Goal: Information Seeking & Learning: Learn about a topic

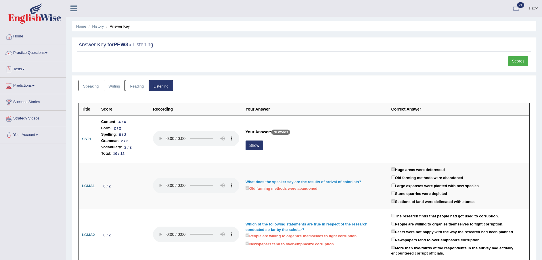
click at [26, 54] on link "Practice Questions" at bounding box center [33, 52] width 66 height 14
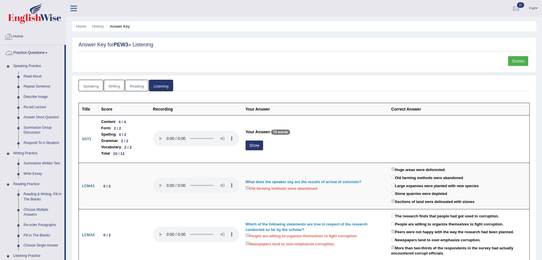
click at [38, 52] on link "Practice Questions" at bounding box center [32, 52] width 64 height 14
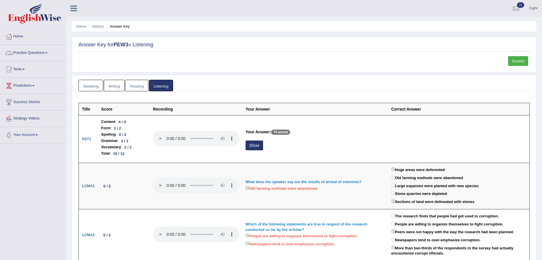
click at [38, 51] on link "Practice Questions" at bounding box center [33, 52] width 66 height 14
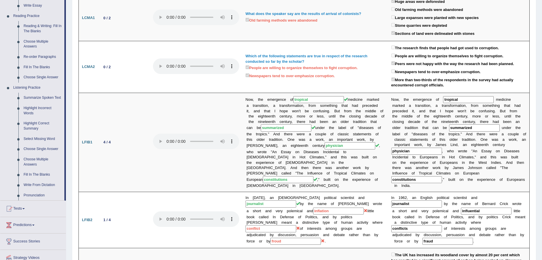
scroll to position [173, 0]
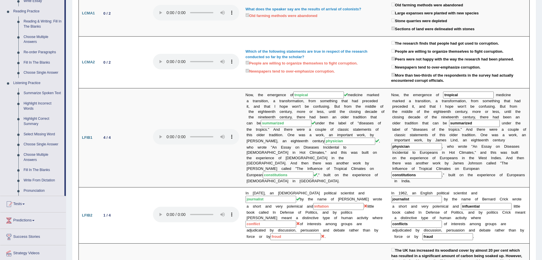
click at [40, 61] on link "Fill In The Blanks" at bounding box center [42, 63] width 43 height 10
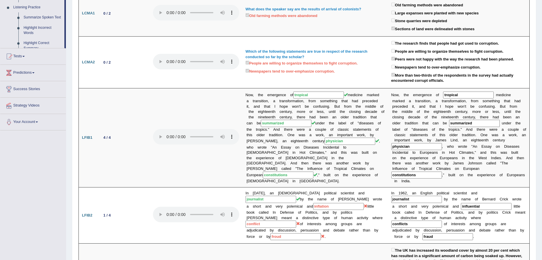
scroll to position [155, 0]
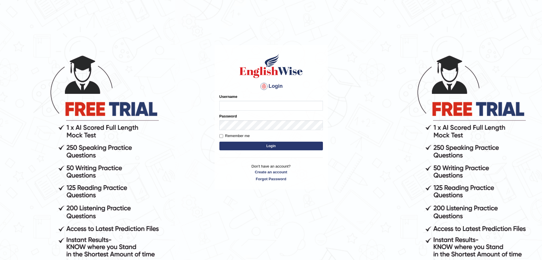
type input "Fatimah"
click at [255, 141] on form "Please fix the following errors: Username Fatimah Password Remember me Login" at bounding box center [272, 123] width 104 height 58
click at [253, 146] on button "Login" at bounding box center [272, 146] width 104 height 9
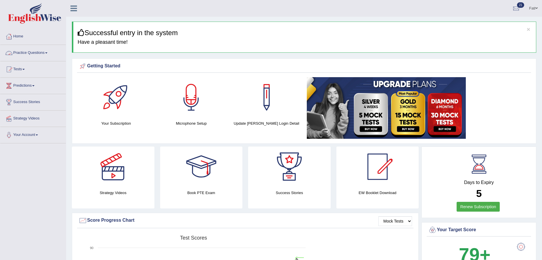
click at [37, 53] on link "Practice Questions" at bounding box center [33, 52] width 66 height 14
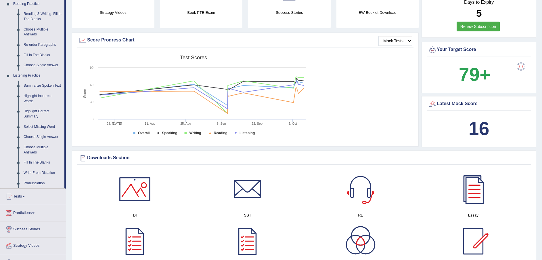
scroll to position [129, 0]
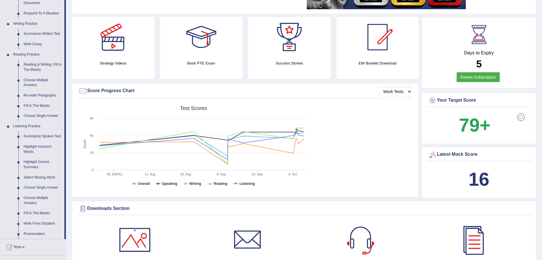
click at [39, 105] on link "Fill In The Blanks" at bounding box center [42, 106] width 43 height 10
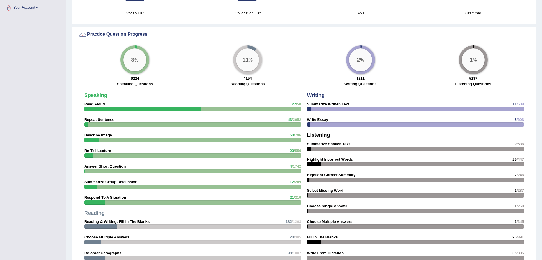
scroll to position [413, 0]
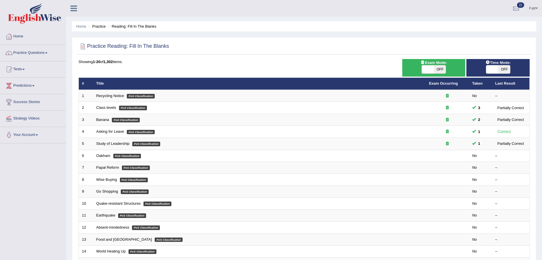
click at [441, 69] on span "OFF" at bounding box center [440, 69] width 12 height 8
checkbox input "true"
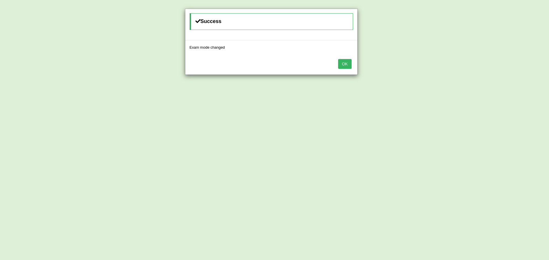
click at [342, 62] on button "OK" at bounding box center [344, 64] width 13 height 10
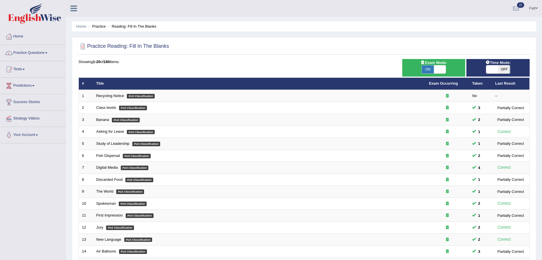
click at [502, 67] on span "OFF" at bounding box center [504, 69] width 12 height 8
checkbox input "true"
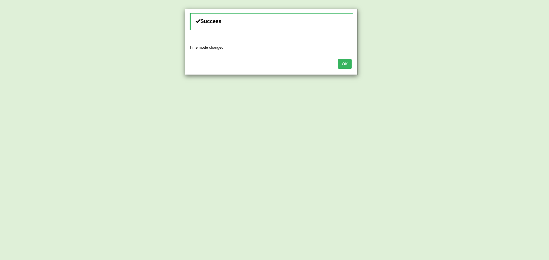
click at [348, 66] on button "OK" at bounding box center [344, 64] width 13 height 10
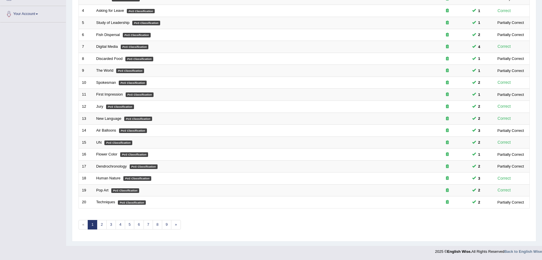
scroll to position [121, 0]
click at [104, 226] on link "2" at bounding box center [101, 224] width 9 height 9
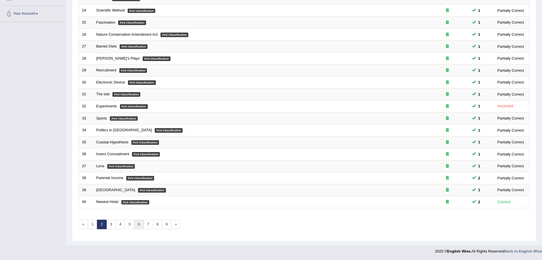
click at [140, 225] on link "6" at bounding box center [138, 224] width 9 height 9
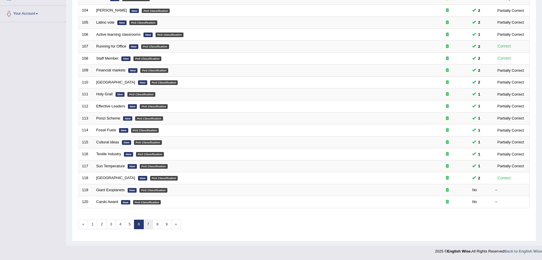
click at [148, 226] on link "7" at bounding box center [148, 224] width 9 height 9
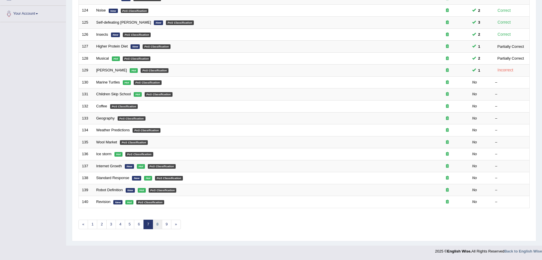
click at [158, 225] on link "8" at bounding box center [157, 224] width 9 height 9
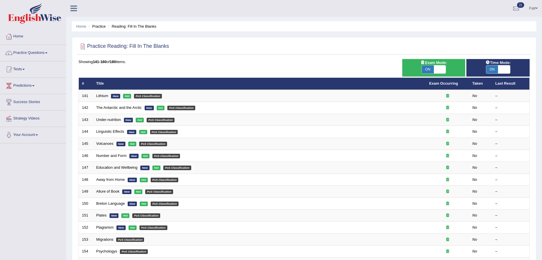
drag, startPoint x: 103, startPoint y: 95, endPoint x: 97, endPoint y: 96, distance: 6.0
click at [103, 95] on link "Lithium" at bounding box center [102, 96] width 12 height 4
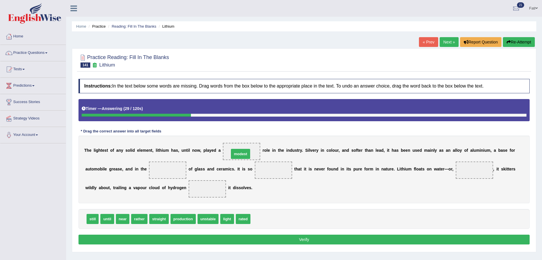
drag, startPoint x: 255, startPoint y: 217, endPoint x: 233, endPoint y: 152, distance: 68.4
click at [178, 226] on div "still until near rather straight production unstable light rated" at bounding box center [304, 219] width 451 height 20
drag, startPoint x: 176, startPoint y: 221, endPoint x: 142, endPoint y: 171, distance: 60.6
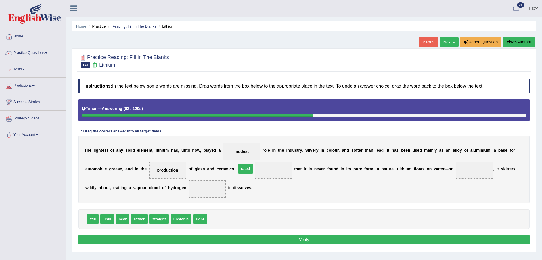
drag, startPoint x: 211, startPoint y: 219, endPoint x: 240, endPoint y: 169, distance: 58.3
drag, startPoint x: 195, startPoint y: 221, endPoint x: 427, endPoint y: 171, distance: 237.5
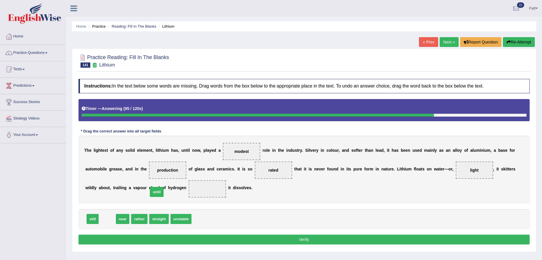
drag, startPoint x: 104, startPoint y: 220, endPoint x: 153, endPoint y: 193, distance: 56.1
drag, startPoint x: 183, startPoint y: 238, endPoint x: 180, endPoint y: 238, distance: 3.2
click at [180, 239] on button "Verify" at bounding box center [304, 239] width 451 height 10
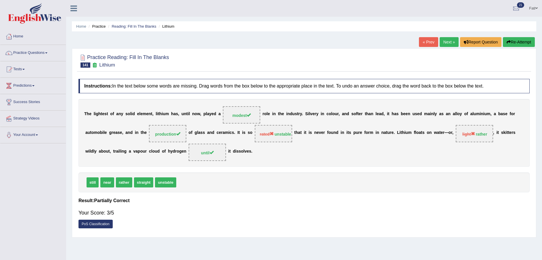
click at [444, 42] on link "Next »" at bounding box center [449, 42] width 19 height 10
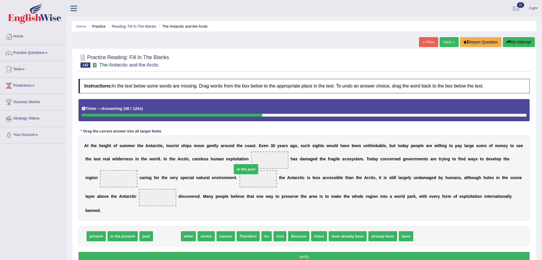
drag, startPoint x: 164, startPoint y: 229, endPoint x: 243, endPoint y: 162, distance: 103.3
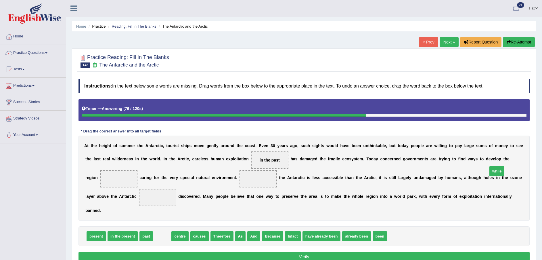
drag, startPoint x: 157, startPoint y: 228, endPoint x: 489, endPoint y: 164, distance: 338.4
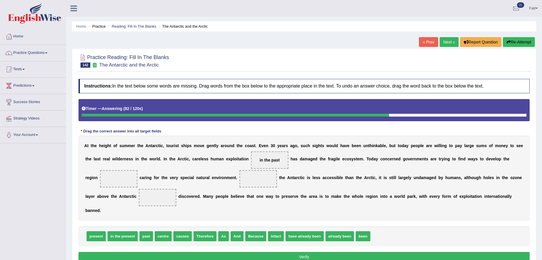
drag, startPoint x: 495, startPoint y: 161, endPoint x: 411, endPoint y: 230, distance: 108.3
drag, startPoint x: 373, startPoint y: 226, endPoint x: 497, endPoint y: 156, distance: 142.3
drag, startPoint x: 201, startPoint y: 225, endPoint x: 195, endPoint y: 178, distance: 47.5
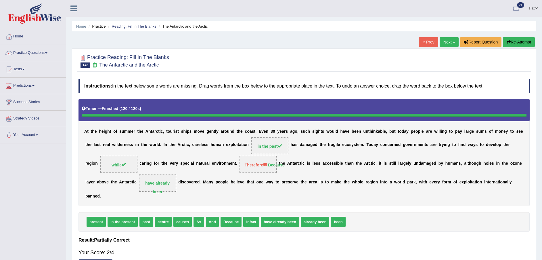
click at [519, 39] on button "Re-Attempt" at bounding box center [519, 42] width 32 height 10
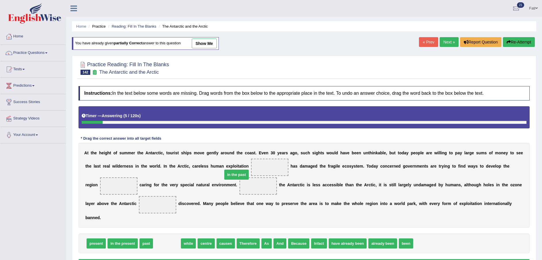
drag, startPoint x: 165, startPoint y: 236, endPoint x: 235, endPoint y: 167, distance: 97.9
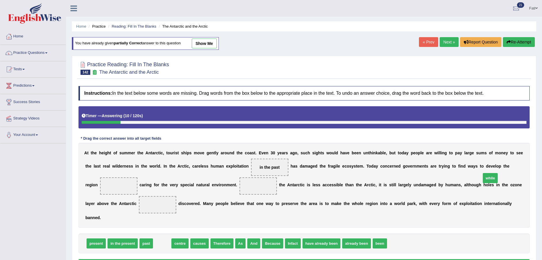
drag, startPoint x: 161, startPoint y: 237, endPoint x: 489, endPoint y: 172, distance: 334.4
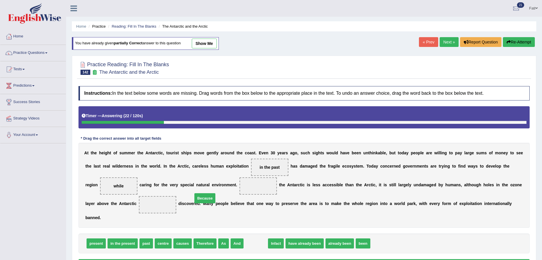
drag, startPoint x: 249, startPoint y: 233, endPoint x: 198, endPoint y: 188, distance: 67.6
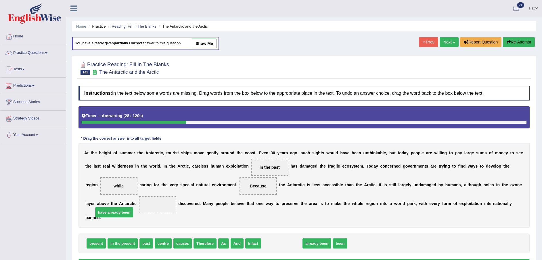
drag, startPoint x: 273, startPoint y: 236, endPoint x: 106, endPoint y: 205, distance: 170.6
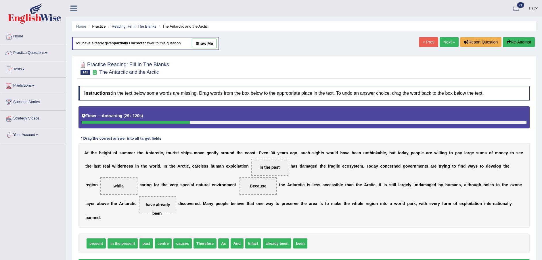
click at [268, 259] on button "Verify" at bounding box center [304, 264] width 451 height 10
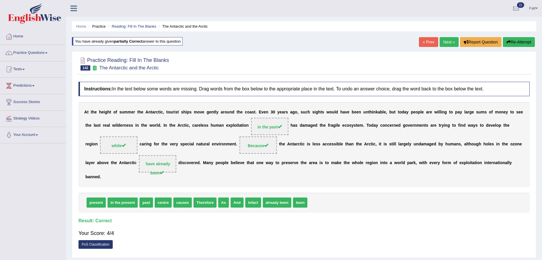
click at [449, 43] on link "Next »" at bounding box center [449, 42] width 19 height 10
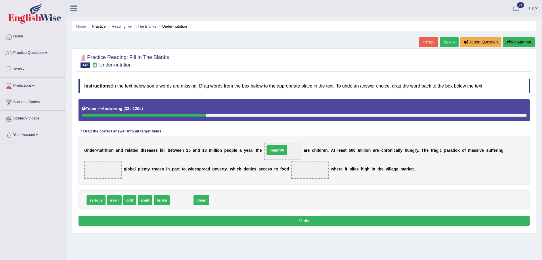
drag, startPoint x: 181, startPoint y: 202, endPoint x: 276, endPoint y: 152, distance: 107.6
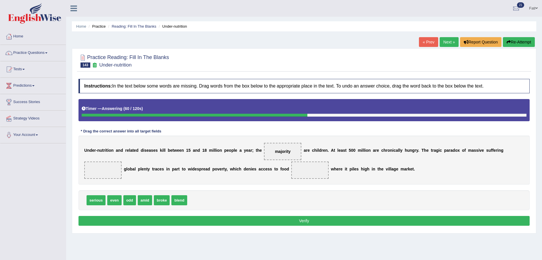
click at [130, 202] on span "odd" at bounding box center [129, 200] width 13 height 10
drag, startPoint x: 111, startPoint y: 201, endPoint x: 498, endPoint y: 154, distance: 389.5
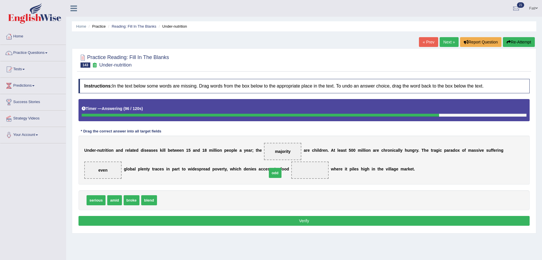
drag, startPoint x: 162, startPoint y: 200, endPoint x: 270, endPoint y: 173, distance: 111.2
drag, startPoint x: 502, startPoint y: 150, endPoint x: 254, endPoint y: 205, distance: 254.0
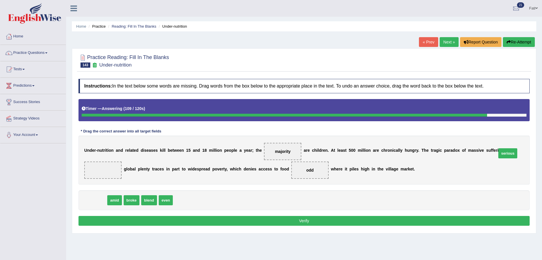
drag, startPoint x: 92, startPoint y: 200, endPoint x: 503, endPoint y: 153, distance: 413.5
click at [420, 217] on button "Verify" at bounding box center [304, 221] width 451 height 10
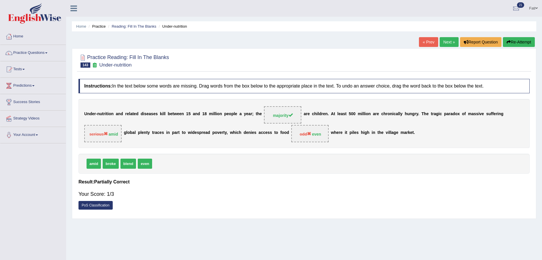
click at [448, 38] on link "Next »" at bounding box center [449, 42] width 19 height 10
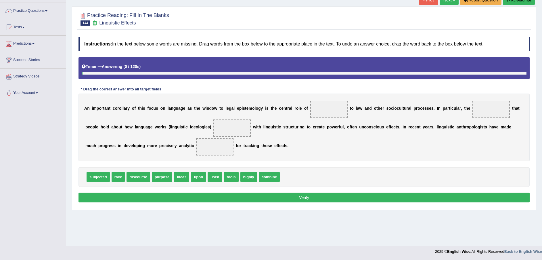
scroll to position [42, 0]
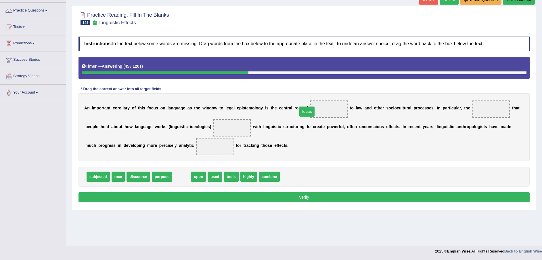
drag, startPoint x: 179, startPoint y: 178, endPoint x: 304, endPoint y: 113, distance: 141.4
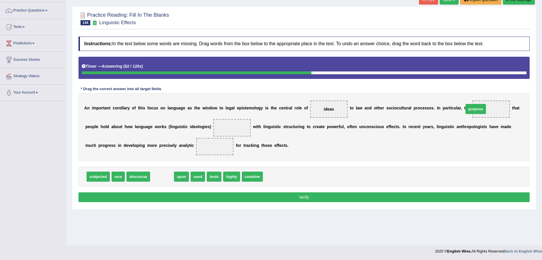
drag, startPoint x: 159, startPoint y: 176, endPoint x: 469, endPoint y: 114, distance: 316.7
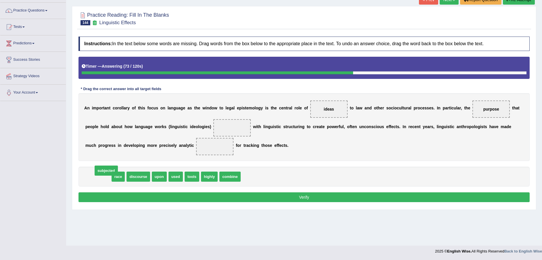
drag, startPoint x: 100, startPoint y: 175, endPoint x: 107, endPoint y: 169, distance: 9.4
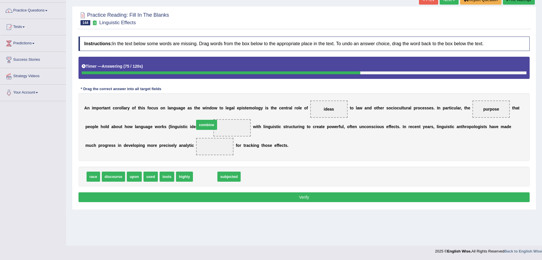
drag, startPoint x: 199, startPoint y: 176, endPoint x: 201, endPoint y: 128, distance: 48.1
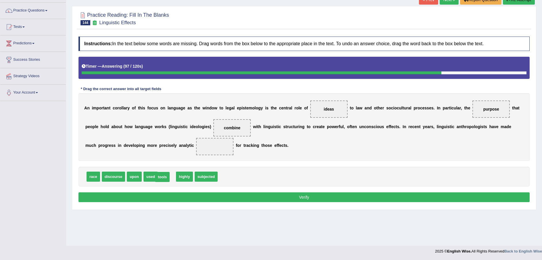
drag, startPoint x: 164, startPoint y: 176, endPoint x: 160, endPoint y: 179, distance: 4.8
drag, startPoint x: 146, startPoint y: 177, endPoint x: 146, endPoint y: 142, distance: 35.1
click at [305, 195] on button "Verify" at bounding box center [304, 197] width 451 height 10
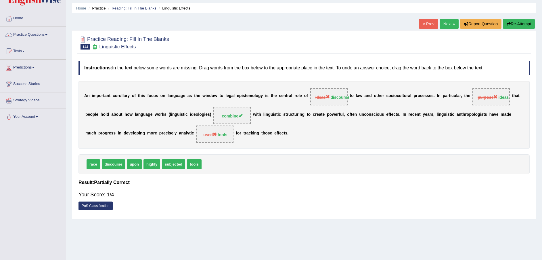
scroll to position [0, 0]
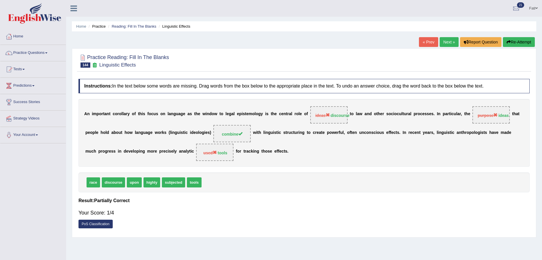
click at [517, 41] on button "Re-Attempt" at bounding box center [519, 42] width 32 height 10
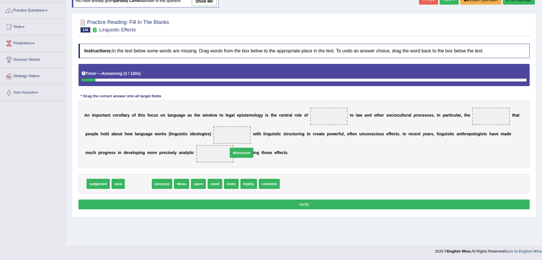
drag, startPoint x: 140, startPoint y: 187, endPoint x: 292, endPoint y: 143, distance: 157.8
click at [253, 148] on span "discourse" at bounding box center [241, 153] width 23 height 10
drag, startPoint x: 140, startPoint y: 184, endPoint x: 320, endPoint y: 117, distance: 192.4
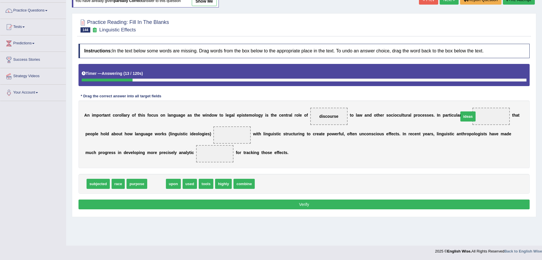
drag, startPoint x: 157, startPoint y: 181, endPoint x: 469, endPoint y: 114, distance: 319.1
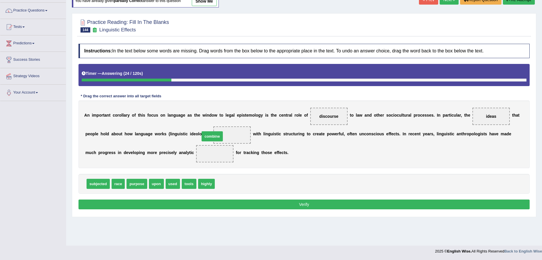
drag, startPoint x: 218, startPoint y: 181, endPoint x: 203, endPoint y: 136, distance: 47.6
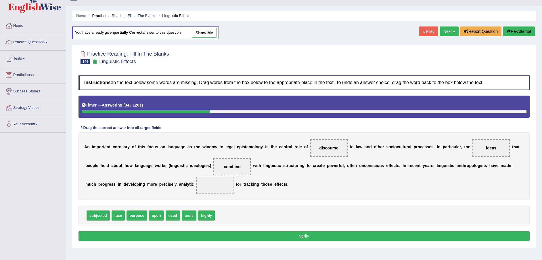
scroll to position [42, 0]
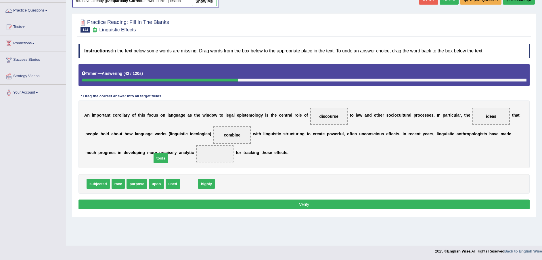
drag, startPoint x: 183, startPoint y: 184, endPoint x: 150, endPoint y: 154, distance: 44.2
click at [256, 203] on button "Verify" at bounding box center [304, 204] width 451 height 10
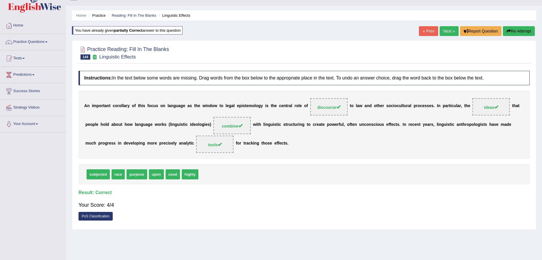
scroll to position [0, 0]
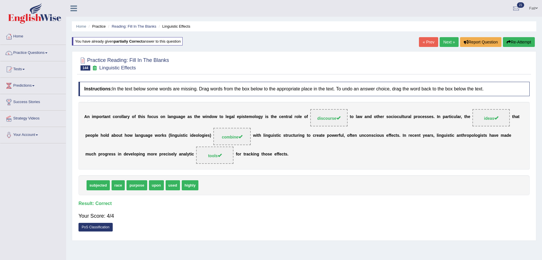
click at [445, 42] on link "Next »" at bounding box center [449, 42] width 19 height 10
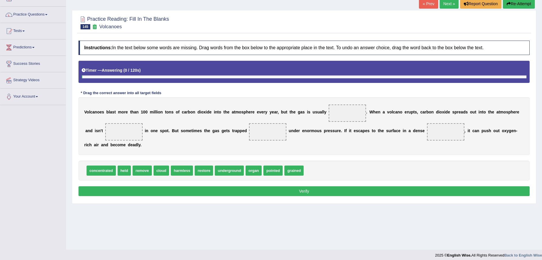
scroll to position [42, 0]
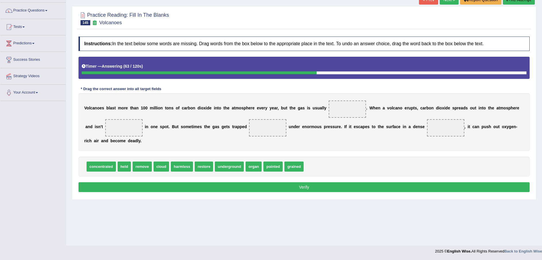
click at [139, 167] on span "remove" at bounding box center [142, 166] width 19 height 10
drag, startPoint x: 123, startPoint y: 168, endPoint x: 329, endPoint y: 110, distance: 214.0
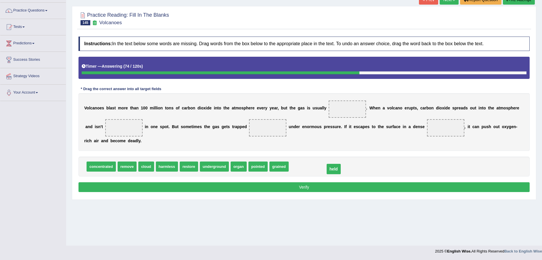
drag, startPoint x: 331, startPoint y: 107, endPoint x: 317, endPoint y: 167, distance: 61.4
drag, startPoint x: 179, startPoint y: 167, endPoint x: 329, endPoint y: 111, distance: 160.4
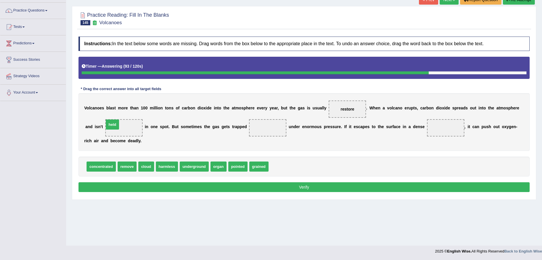
drag, startPoint x: 273, startPoint y: 165, endPoint x: 108, endPoint y: 123, distance: 170.1
drag, startPoint x: 100, startPoint y: 124, endPoint x: 157, endPoint y: 129, distance: 56.3
click at [205, 158] on div "Instructions: In the text below some words are missing. Drag words from the box…" at bounding box center [304, 115] width 454 height 163
drag, startPoint x: 104, startPoint y: 166, endPoint x: 111, endPoint y: 131, distance: 35.6
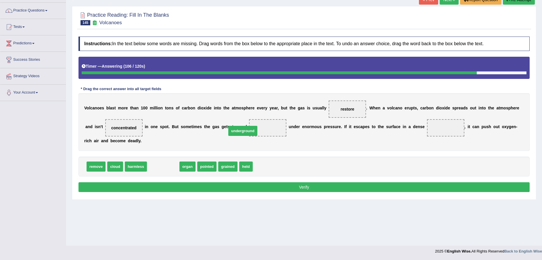
drag, startPoint x: 163, startPoint y: 168, endPoint x: 243, endPoint y: 132, distance: 87.4
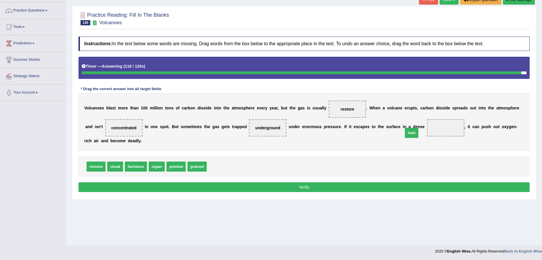
drag, startPoint x: 209, startPoint y: 165, endPoint x: 405, endPoint y: 130, distance: 199.7
click at [393, 187] on div "Home Practice Reading: Fill In The Blanks Volcanoes « Prev Next » Report Questi…" at bounding box center [304, 102] width 476 height 288
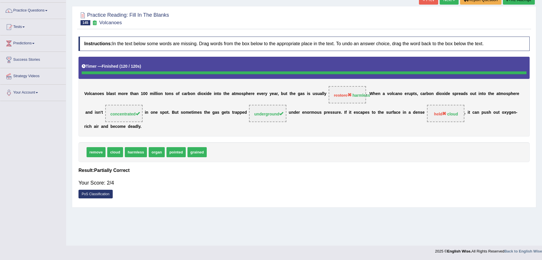
scroll to position [0, 0]
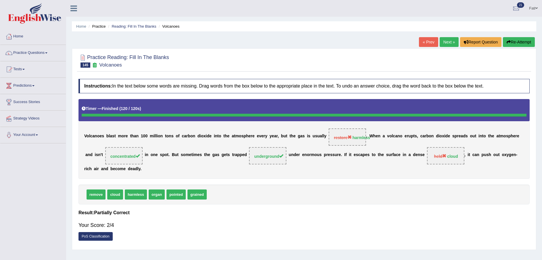
click at [447, 41] on link "Next »" at bounding box center [449, 42] width 19 height 10
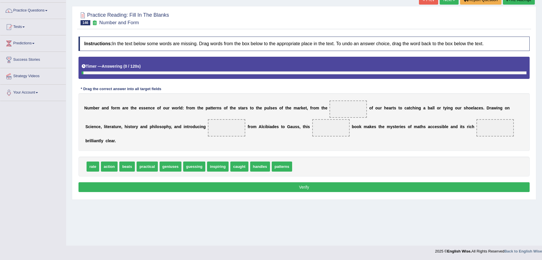
scroll to position [42, 0]
drag, startPoint x: 127, startPoint y: 160, endPoint x: 343, endPoint y: 113, distance: 221.3
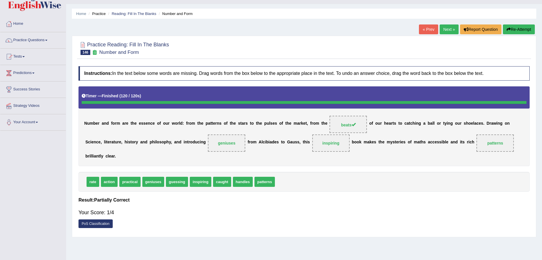
scroll to position [0, 0]
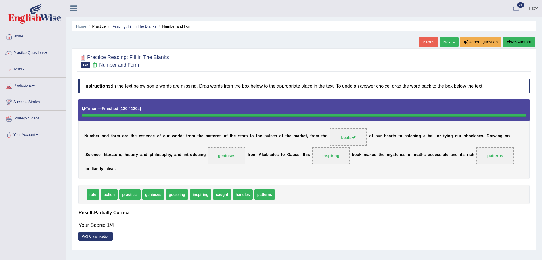
click at [518, 44] on button "Re-Attempt" at bounding box center [519, 42] width 32 height 10
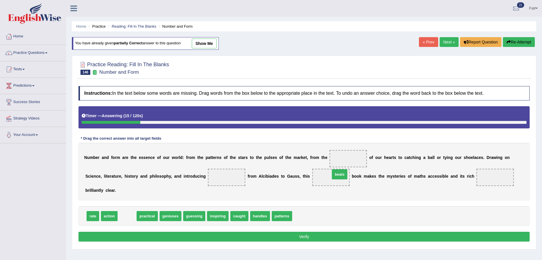
drag, startPoint x: 125, startPoint y: 207, endPoint x: 337, endPoint y: 165, distance: 216.2
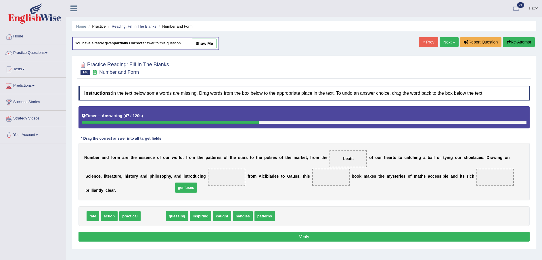
drag, startPoint x: 151, startPoint y: 210, endPoint x: 184, endPoint y: 182, distance: 43.2
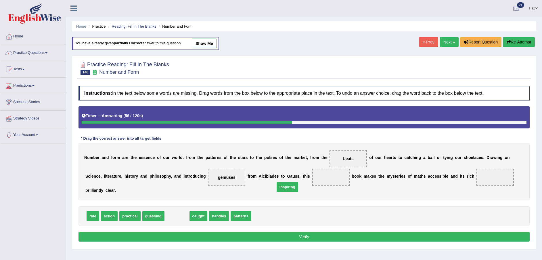
drag, startPoint x: 169, startPoint y: 210, endPoint x: 279, endPoint y: 181, distance: 114.3
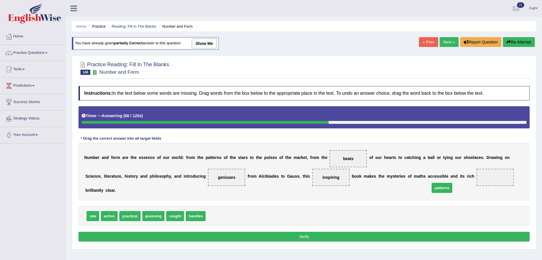
drag, startPoint x: 212, startPoint y: 209, endPoint x: 437, endPoint y: 180, distance: 226.5
click at [268, 232] on button "Verify" at bounding box center [304, 237] width 451 height 10
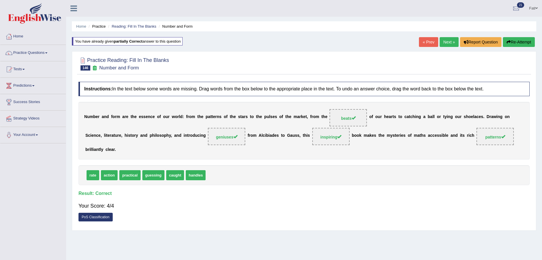
click at [450, 40] on link "Next »" at bounding box center [449, 42] width 19 height 10
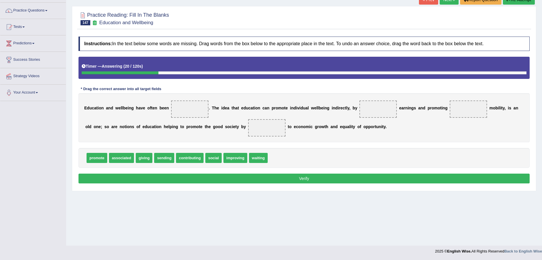
click at [121, 159] on span "associated" at bounding box center [121, 158] width 25 height 10
drag, startPoint x: 100, startPoint y: 159, endPoint x: 104, endPoint y: 160, distance: 3.5
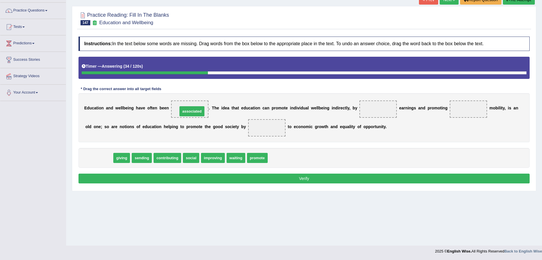
drag, startPoint x: 107, startPoint y: 159, endPoint x: 200, endPoint y: 112, distance: 104.0
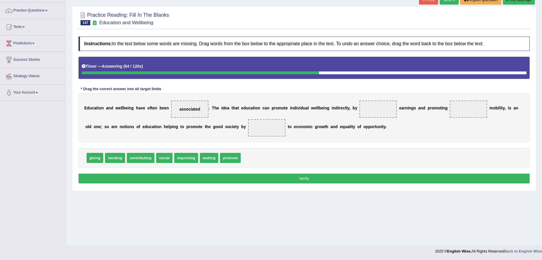
click at [187, 159] on span "improving" at bounding box center [186, 158] width 24 height 10
drag, startPoint x: 188, startPoint y: 158, endPoint x: 188, endPoint y: 161, distance: 3.2
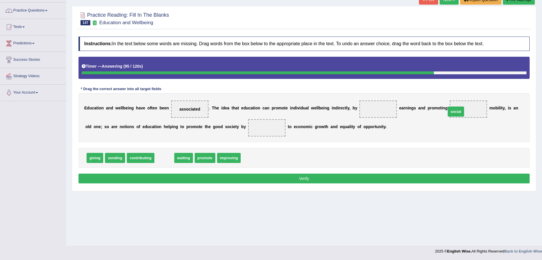
drag, startPoint x: 160, startPoint y: 155, endPoint x: 451, endPoint y: 108, distance: 295.2
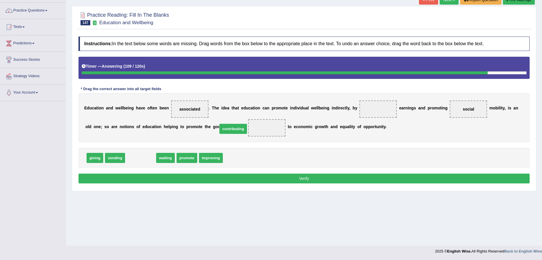
drag, startPoint x: 134, startPoint y: 158, endPoint x: 227, endPoint y: 129, distance: 96.9
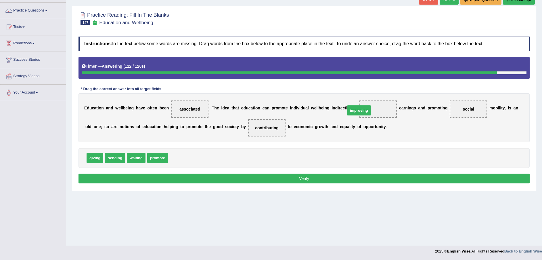
drag, startPoint x: 174, startPoint y: 159, endPoint x: 352, endPoint y: 112, distance: 183.8
click at [349, 178] on button "Verify" at bounding box center [304, 178] width 451 height 10
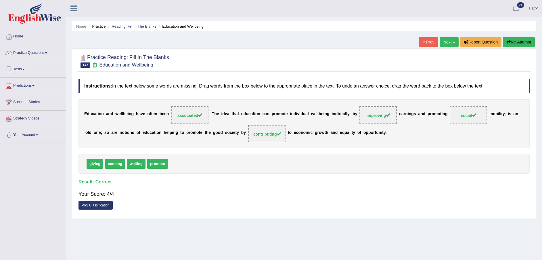
click at [449, 41] on link "Next »" at bounding box center [449, 42] width 19 height 10
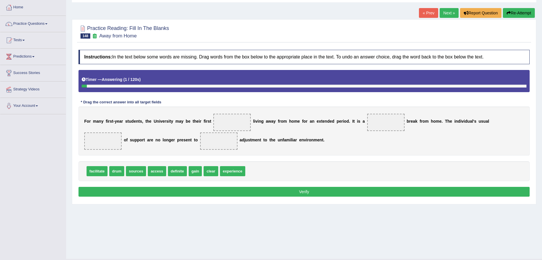
scroll to position [42, 0]
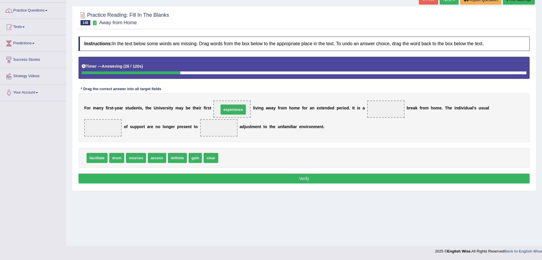
drag, startPoint x: 225, startPoint y: 159, endPoint x: 226, endPoint y: 110, distance: 48.3
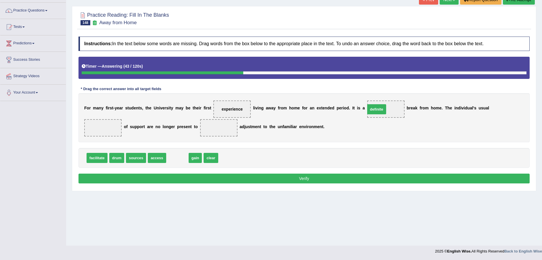
drag, startPoint x: 172, startPoint y: 158, endPoint x: 371, endPoint y: 109, distance: 205.5
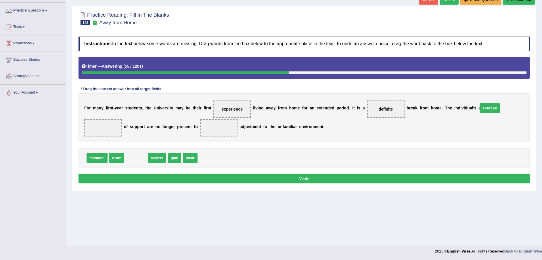
drag, startPoint x: 136, startPoint y: 160, endPoint x: 489, endPoint y: 110, distance: 357.4
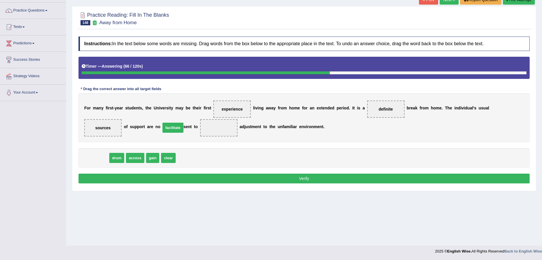
drag, startPoint x: 94, startPoint y: 158, endPoint x: 171, endPoint y: 127, distance: 82.2
click at [200, 178] on button "Verify" at bounding box center [304, 178] width 451 height 10
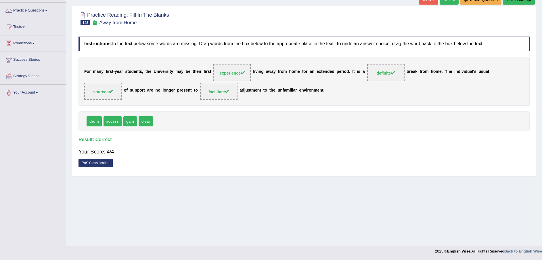
scroll to position [0, 0]
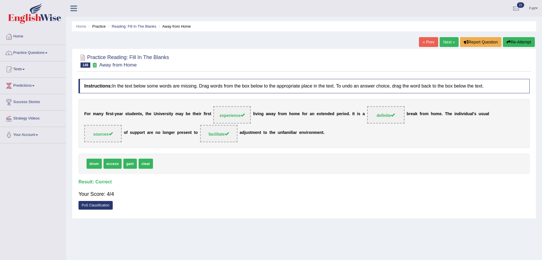
click at [445, 42] on link "Next »" at bounding box center [449, 42] width 19 height 10
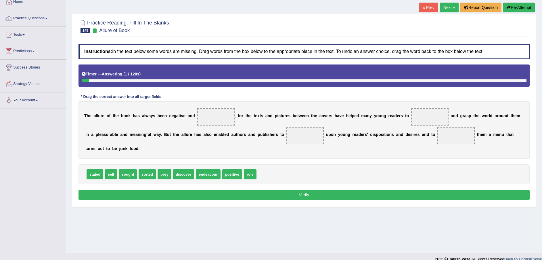
scroll to position [42, 0]
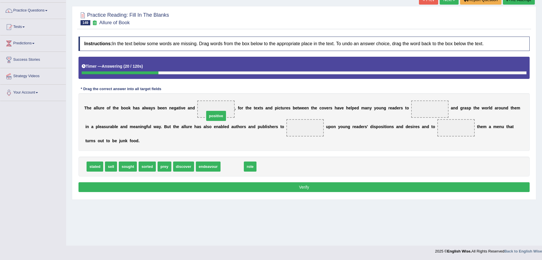
drag, startPoint x: 226, startPoint y: 168, endPoint x: 209, endPoint y: 117, distance: 53.5
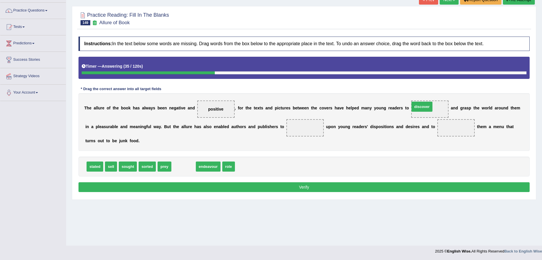
drag, startPoint x: 183, startPoint y: 167, endPoint x: 418, endPoint y: 110, distance: 241.6
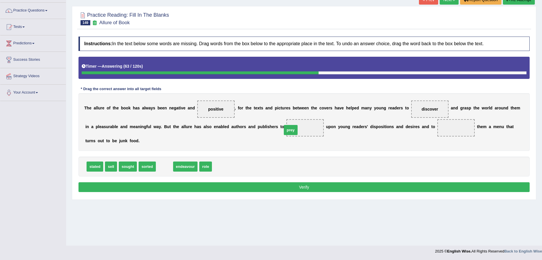
drag, startPoint x: 162, startPoint y: 169, endPoint x: 287, endPoint y: 133, distance: 130.3
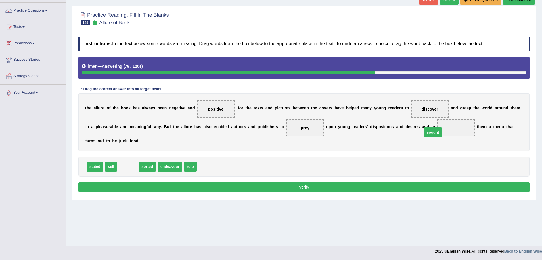
drag, startPoint x: 125, startPoint y: 168, endPoint x: 430, endPoint y: 134, distance: 307.2
click at [390, 187] on button "Verify" at bounding box center [304, 187] width 451 height 10
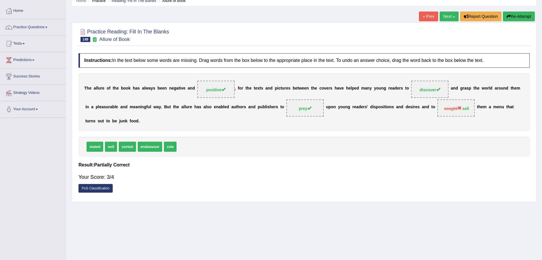
scroll to position [0, 0]
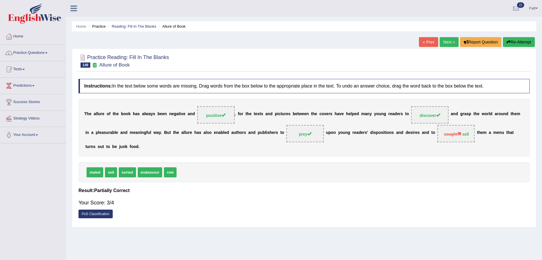
click at [447, 44] on link "Next »" at bounding box center [449, 42] width 19 height 10
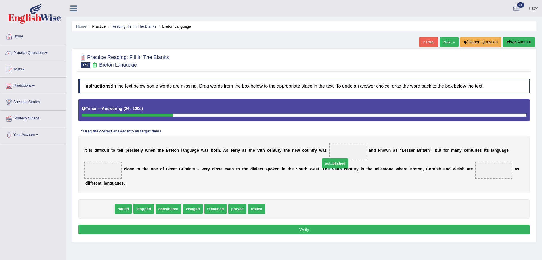
drag, startPoint x: 96, startPoint y: 202, endPoint x: 331, endPoint y: 157, distance: 240.0
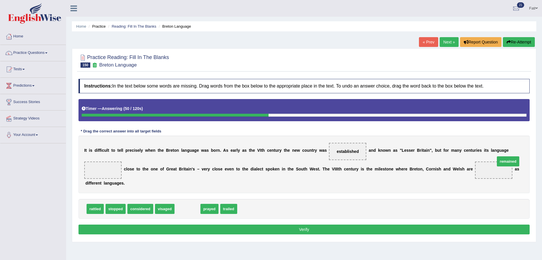
drag, startPoint x: 184, startPoint y: 202, endPoint x: 505, endPoint y: 154, distance: 324.0
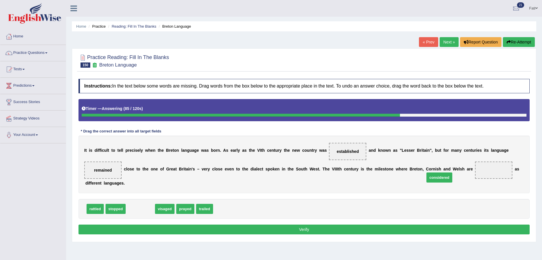
drag, startPoint x: 140, startPoint y: 202, endPoint x: 413, endPoint y: 180, distance: 273.3
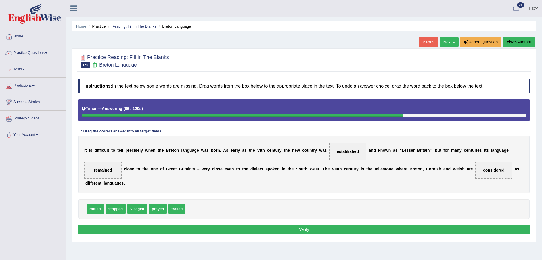
click at [387, 224] on button "Verify" at bounding box center [304, 229] width 451 height 10
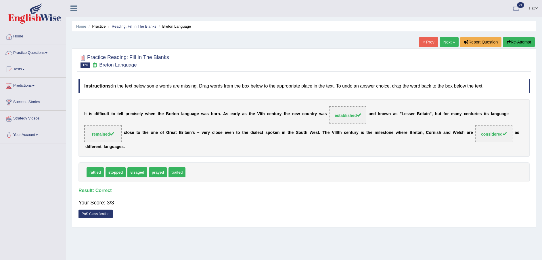
click at [450, 46] on link "Next »" at bounding box center [449, 42] width 19 height 10
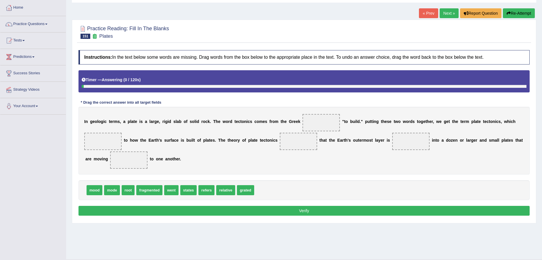
scroll to position [42, 0]
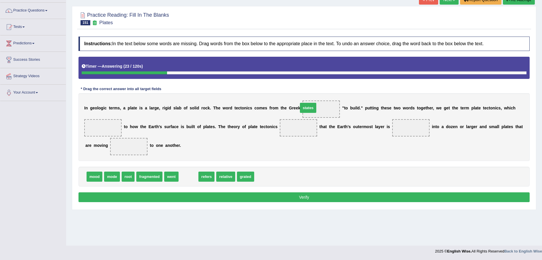
drag, startPoint x: 187, startPoint y: 179, endPoint x: 307, endPoint y: 110, distance: 138.3
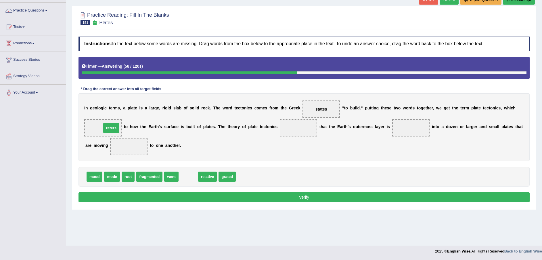
drag, startPoint x: 186, startPoint y: 178, endPoint x: 109, endPoint y: 129, distance: 91.2
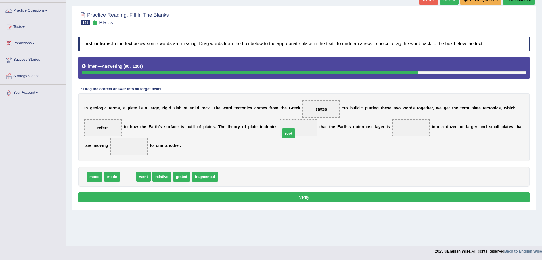
drag, startPoint x: 123, startPoint y: 178, endPoint x: 283, endPoint y: 135, distance: 166.4
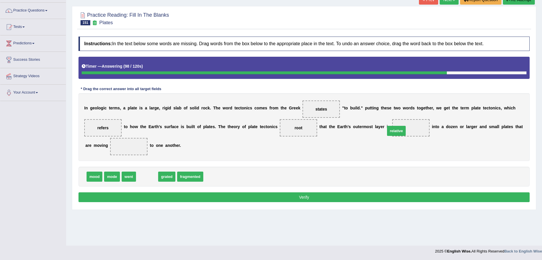
drag, startPoint x: 143, startPoint y: 177, endPoint x: 393, endPoint y: 131, distance: 253.6
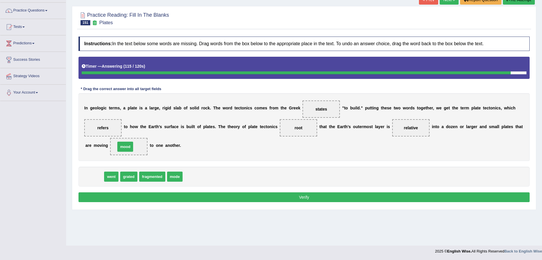
drag, startPoint x: 96, startPoint y: 179, endPoint x: 127, endPoint y: 149, distance: 42.7
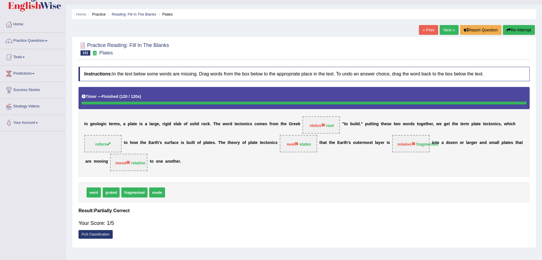
scroll to position [0, 0]
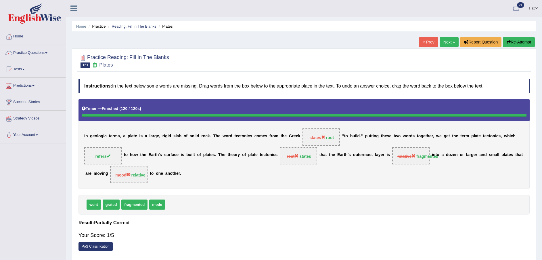
click at [518, 42] on button "Re-Attempt" at bounding box center [519, 42] width 32 height 10
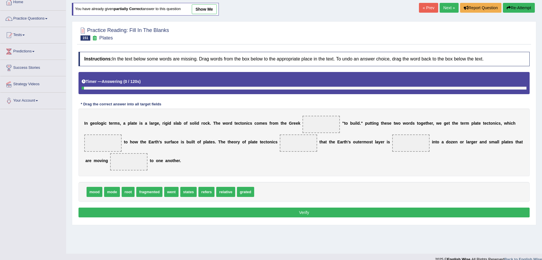
scroll to position [42, 0]
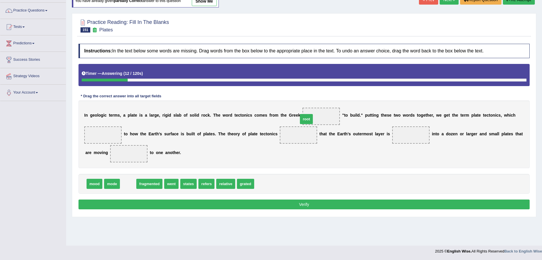
drag, startPoint x: 121, startPoint y: 183, endPoint x: 300, endPoint y: 119, distance: 190.0
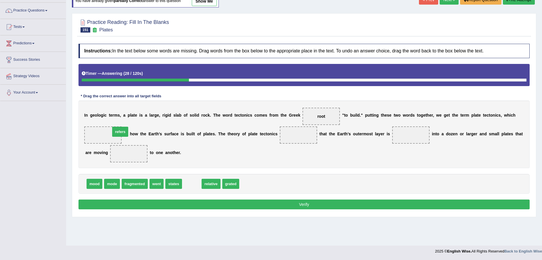
drag, startPoint x: 187, startPoint y: 184, endPoint x: 113, endPoint y: 132, distance: 90.0
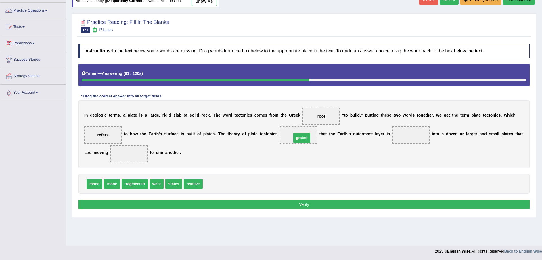
drag, startPoint x: 228, startPoint y: 176, endPoint x: 303, endPoint y: 138, distance: 84.3
drag, startPoint x: 192, startPoint y: 184, endPoint x: 404, endPoint y: 136, distance: 217.9
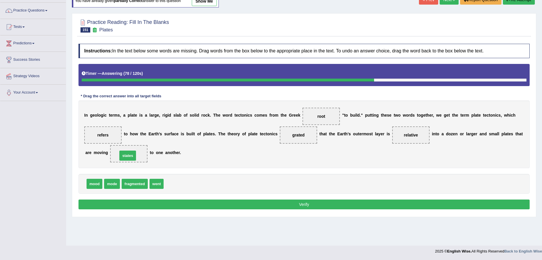
drag, startPoint x: 172, startPoint y: 186, endPoint x: 125, endPoint y: 158, distance: 54.5
click at [161, 205] on button "Verify" at bounding box center [304, 204] width 451 height 10
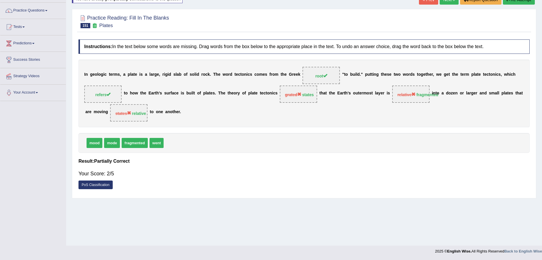
click at [509, 2] on button "Re-Attempt" at bounding box center [519, 0] width 32 height 10
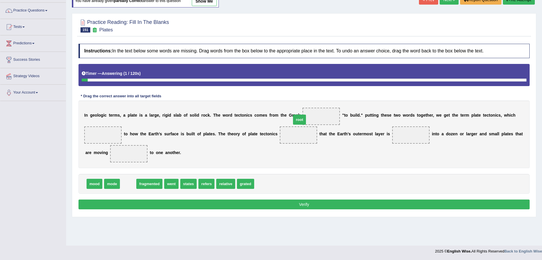
drag, startPoint x: 130, startPoint y: 182, endPoint x: 303, endPoint y: 117, distance: 185.3
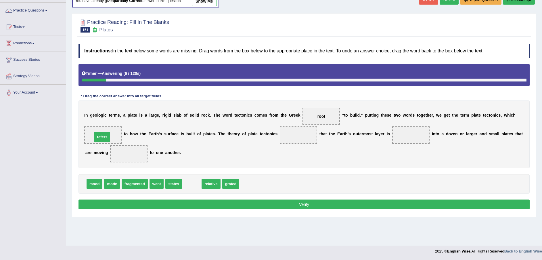
drag, startPoint x: 191, startPoint y: 186, endPoint x: 105, endPoint y: 139, distance: 98.4
click at [180, 185] on div "mood mode fragmented went states relative grated" at bounding box center [304, 184] width 451 height 20
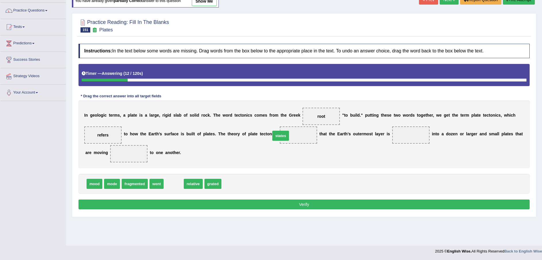
drag, startPoint x: 173, startPoint y: 186, endPoint x: 280, endPoint y: 138, distance: 117.3
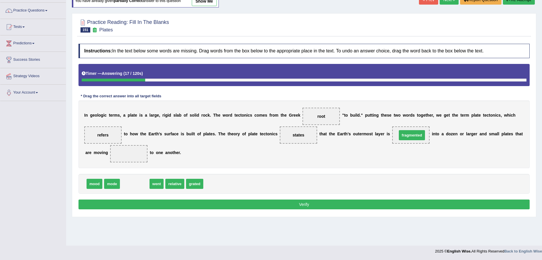
drag, startPoint x: 136, startPoint y: 183, endPoint x: 404, endPoint y: 138, distance: 271.8
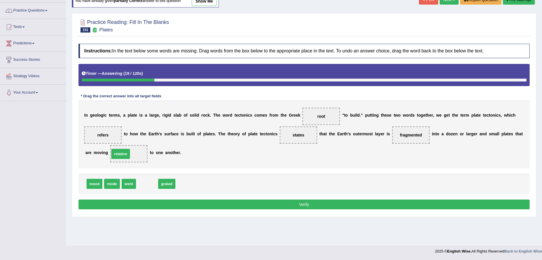
drag, startPoint x: 149, startPoint y: 185, endPoint x: 123, endPoint y: 155, distance: 40.1
click at [188, 201] on button "Verify" at bounding box center [304, 204] width 451 height 10
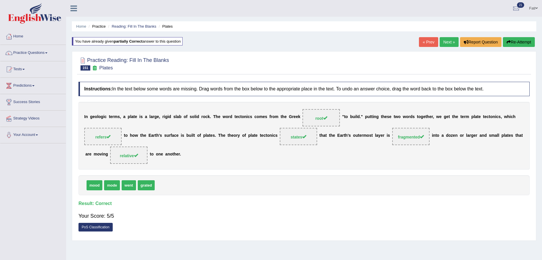
click at [451, 39] on link "Next »" at bounding box center [449, 42] width 19 height 10
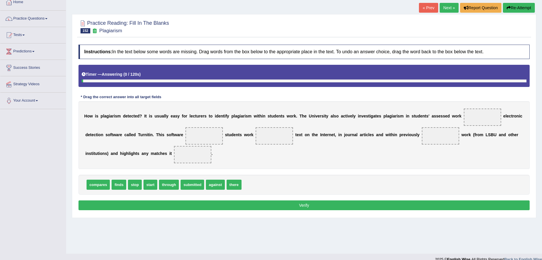
scroll to position [42, 0]
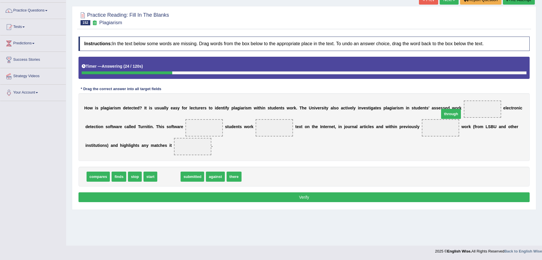
drag, startPoint x: 178, startPoint y: 171, endPoint x: 447, endPoint y: 112, distance: 275.1
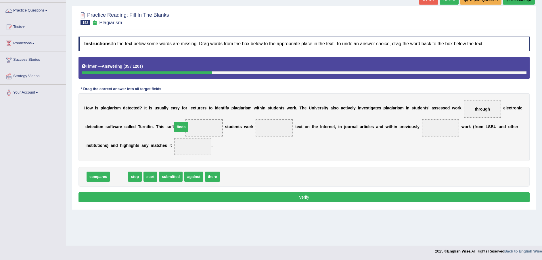
drag, startPoint x: 119, startPoint y: 178, endPoint x: 180, endPoint y: 128, distance: 79.4
click at [101, 177] on span "compares" at bounding box center [98, 176] width 23 height 10
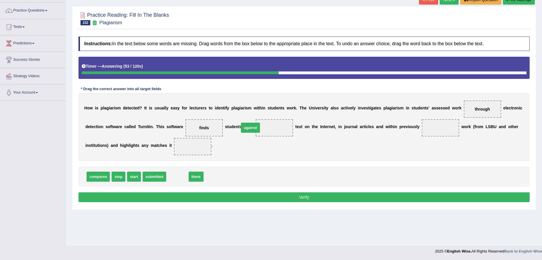
drag, startPoint x: 174, startPoint y: 176, endPoint x: 247, endPoint y: 130, distance: 86.1
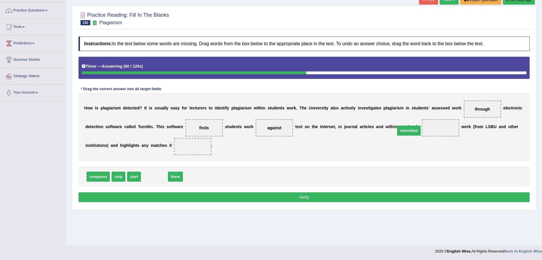
drag, startPoint x: 153, startPoint y: 179, endPoint x: 409, endPoint y: 133, distance: 260.2
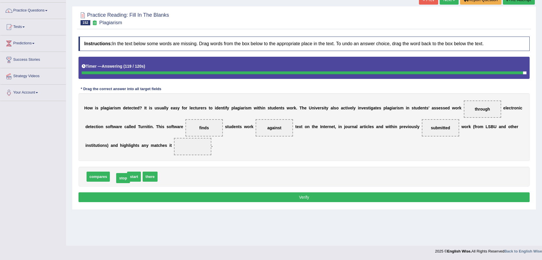
drag, startPoint x: 117, startPoint y: 179, endPoint x: 122, endPoint y: 180, distance: 4.8
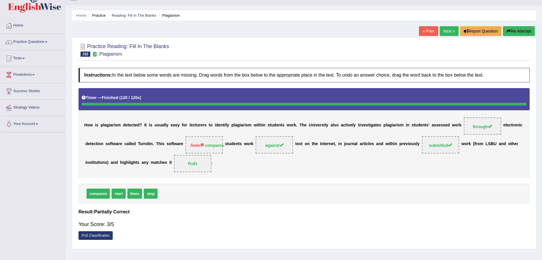
scroll to position [0, 0]
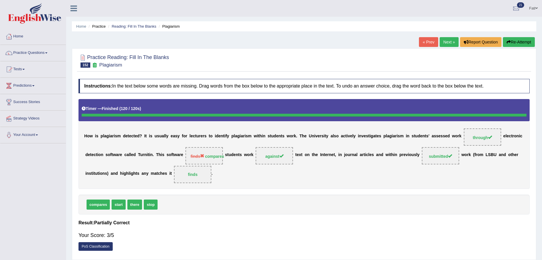
click at [451, 43] on link "Next »" at bounding box center [449, 42] width 19 height 10
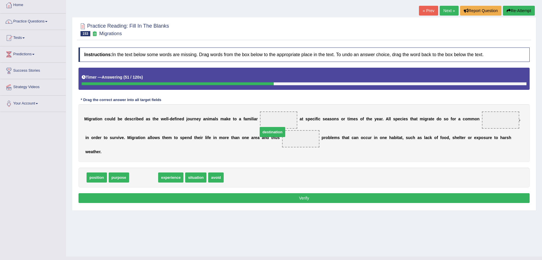
drag, startPoint x: 142, startPoint y: 170, endPoint x: 271, endPoint y: 124, distance: 136.8
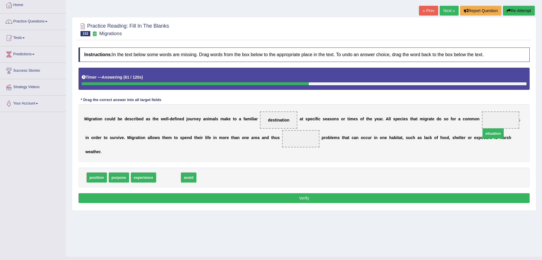
drag, startPoint x: 168, startPoint y: 169, endPoint x: 492, endPoint y: 125, distance: 327.2
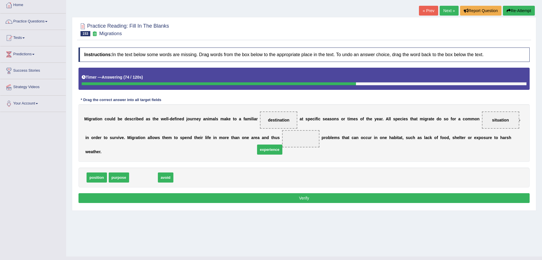
drag, startPoint x: 138, startPoint y: 169, endPoint x: 264, endPoint y: 141, distance: 129.4
click at [228, 193] on button "Verify" at bounding box center [304, 198] width 451 height 10
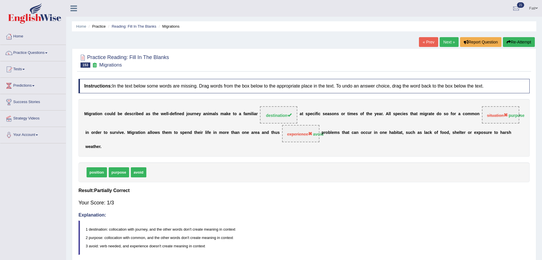
click at [529, 42] on button "Re-Attempt" at bounding box center [519, 42] width 32 height 10
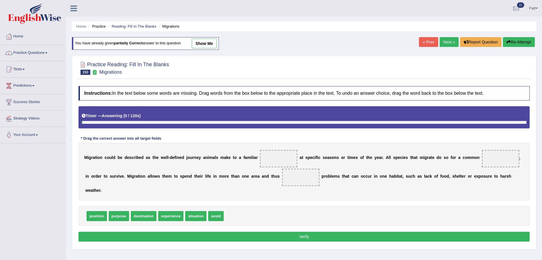
scroll to position [42, 0]
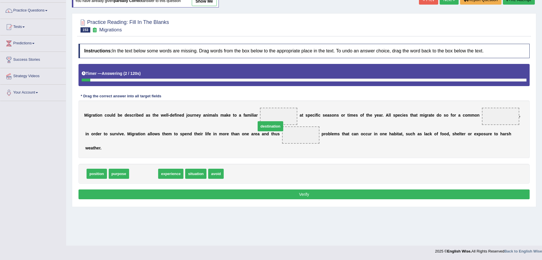
drag, startPoint x: 146, startPoint y: 165, endPoint x: 273, endPoint y: 117, distance: 135.5
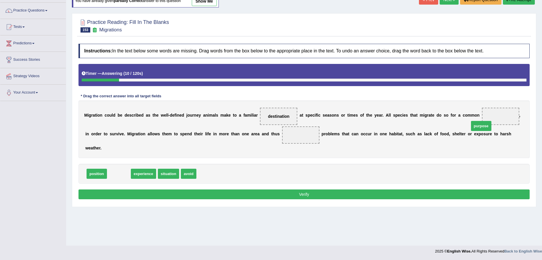
drag, startPoint x: 137, startPoint y: 161, endPoint x: 483, endPoint y: 117, distance: 348.7
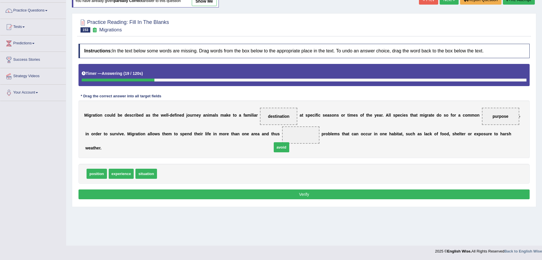
drag, startPoint x: 163, startPoint y: 165, endPoint x: 279, endPoint y: 135, distance: 119.5
click at [308, 189] on button "Verify" at bounding box center [304, 194] width 451 height 10
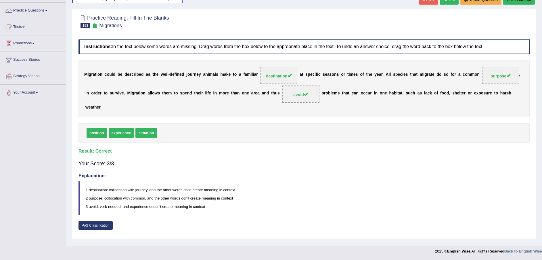
scroll to position [0, 0]
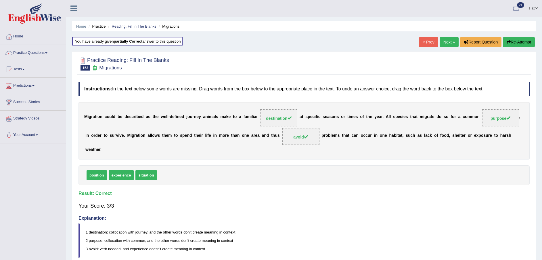
click at [448, 39] on link "Next »" at bounding box center [449, 42] width 19 height 10
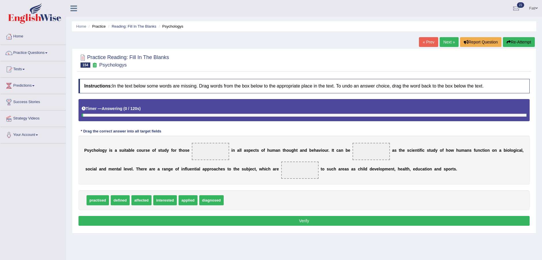
scroll to position [42, 0]
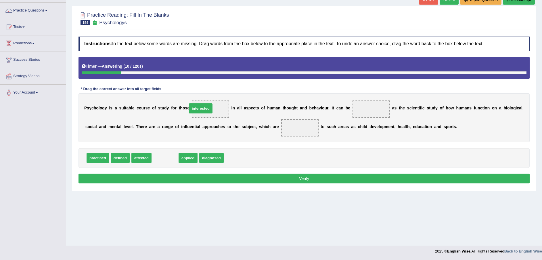
drag, startPoint x: 162, startPoint y: 160, endPoint x: 203, endPoint y: 112, distance: 63.0
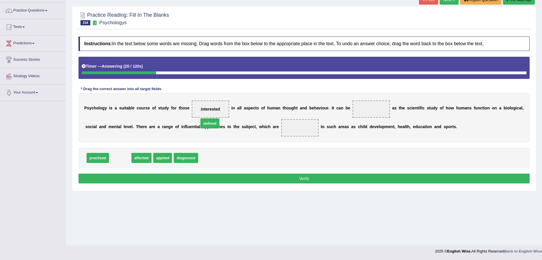
drag, startPoint x: 120, startPoint y: 159, endPoint x: 320, endPoint y: 110, distance: 205.9
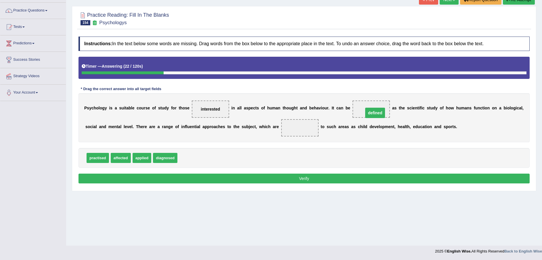
drag, startPoint x: 267, startPoint y: 126, endPoint x: 357, endPoint y: 108, distance: 91.7
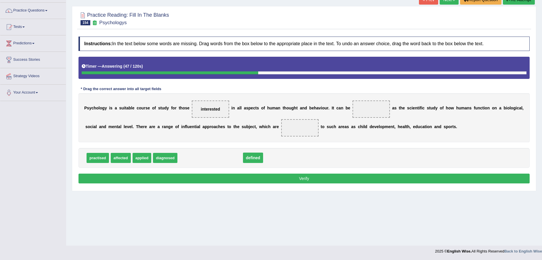
drag, startPoint x: 355, startPoint y: 109, endPoint x: 167, endPoint y: 156, distance: 194.2
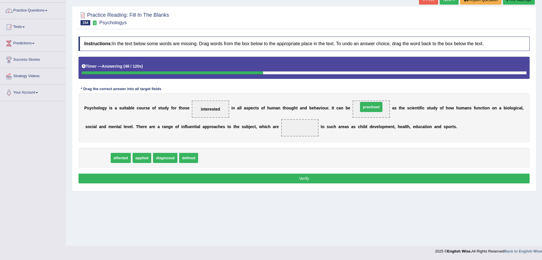
drag, startPoint x: 94, startPoint y: 159, endPoint x: 358, endPoint y: 111, distance: 269.0
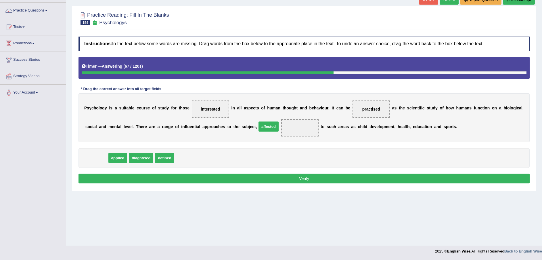
drag, startPoint x: 94, startPoint y: 158, endPoint x: 266, endPoint y: 127, distance: 174.9
click at [268, 178] on button "Verify" at bounding box center [304, 178] width 451 height 10
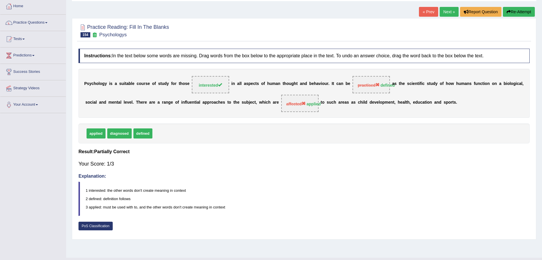
scroll to position [0, 0]
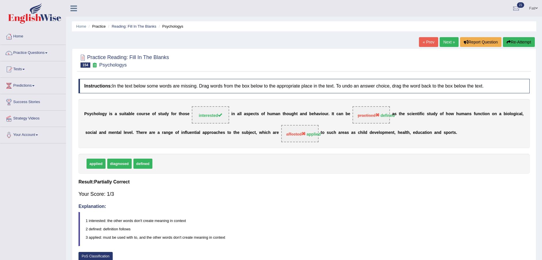
click at [525, 42] on button "Re-Attempt" at bounding box center [519, 42] width 32 height 10
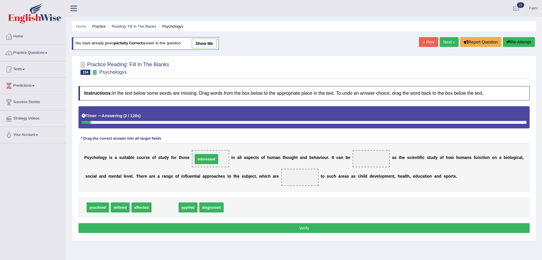
drag, startPoint x: 165, startPoint y: 209, endPoint x: 206, endPoint y: 161, distance: 63.9
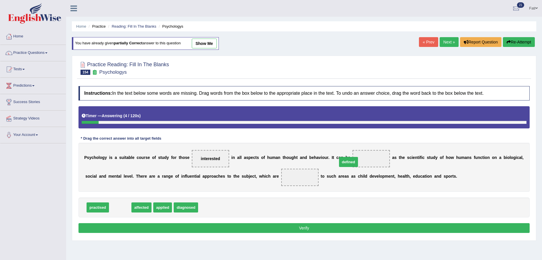
drag, startPoint x: 115, startPoint y: 208, endPoint x: 343, endPoint y: 162, distance: 232.6
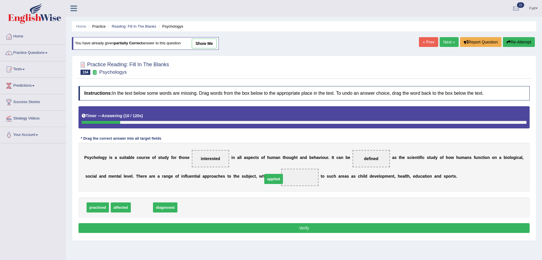
drag, startPoint x: 136, startPoint y: 208, endPoint x: 268, endPoint y: 180, distance: 135.1
click at [245, 229] on button "Verify" at bounding box center [304, 228] width 451 height 10
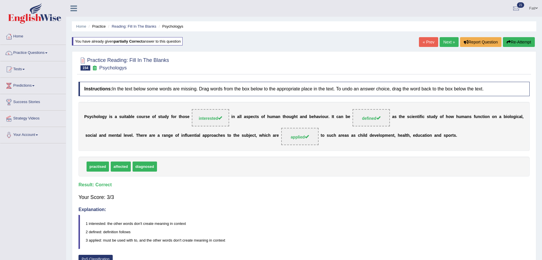
click at [451, 41] on link "Next »" at bounding box center [449, 42] width 19 height 10
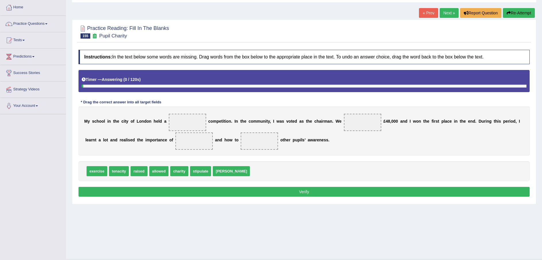
scroll to position [42, 0]
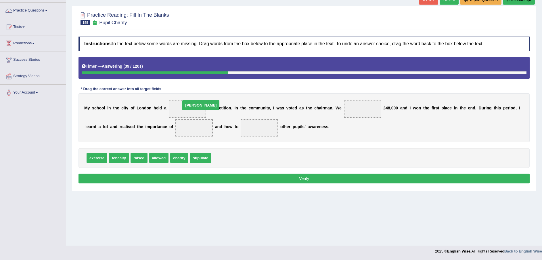
drag, startPoint x: 213, startPoint y: 158, endPoint x: 183, endPoint y: 106, distance: 60.8
click at [159, 160] on span "allowed" at bounding box center [159, 158] width 20 height 10
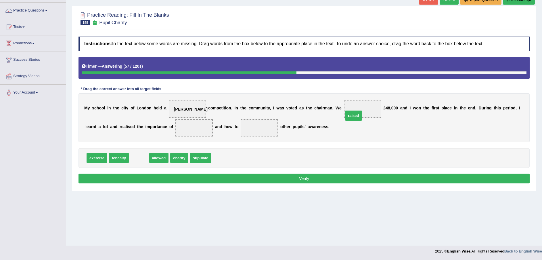
drag, startPoint x: 140, startPoint y: 158, endPoint x: 354, endPoint y: 115, distance: 218.8
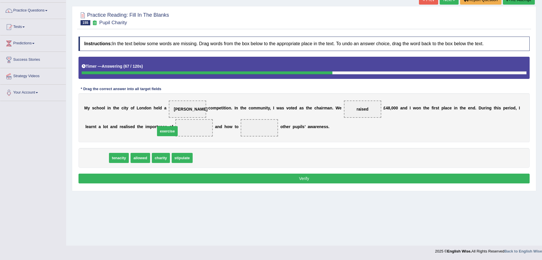
drag, startPoint x: 99, startPoint y: 160, endPoint x: 169, endPoint y: 133, distance: 75.5
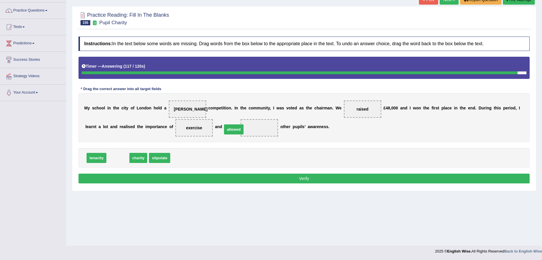
drag, startPoint x: 120, startPoint y: 159, endPoint x: 239, endPoint y: 131, distance: 122.2
click at [235, 178] on button "Verify" at bounding box center [304, 178] width 451 height 10
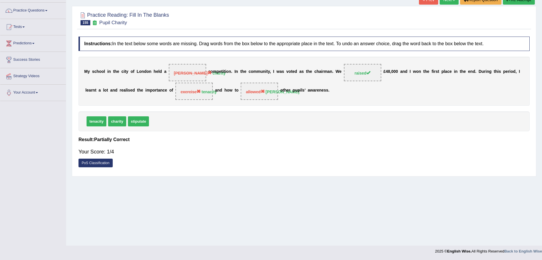
click at [201, 117] on div "tenacity charity stipulate" at bounding box center [304, 121] width 451 height 20
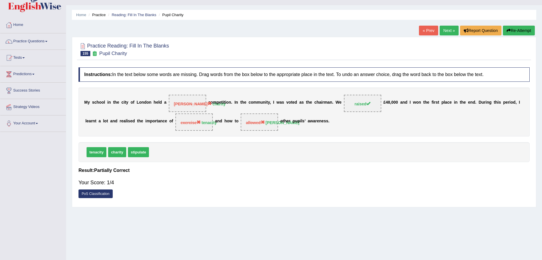
scroll to position [0, 0]
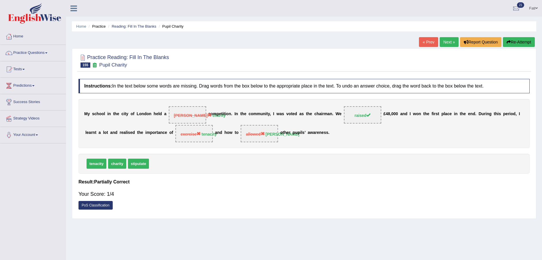
click at [512, 38] on button "Re-Attempt" at bounding box center [519, 42] width 32 height 10
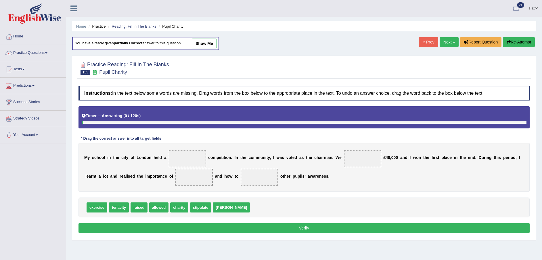
scroll to position [42, 0]
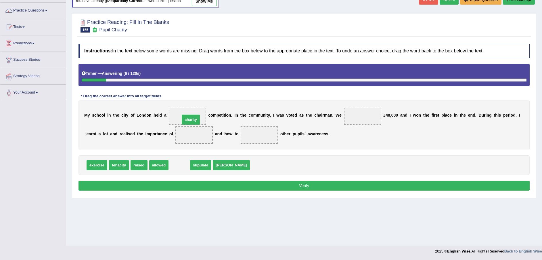
drag, startPoint x: 176, startPoint y: 167, endPoint x: 187, endPoint y: 121, distance: 47.2
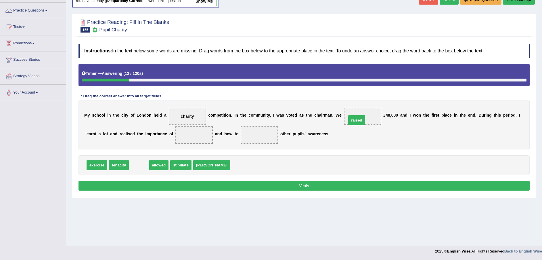
drag, startPoint x: 139, startPoint y: 163, endPoint x: 356, endPoint y: 118, distance: 222.1
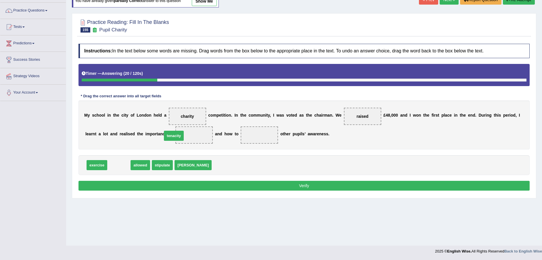
drag, startPoint x: 117, startPoint y: 167, endPoint x: 171, endPoint y: 138, distance: 62.3
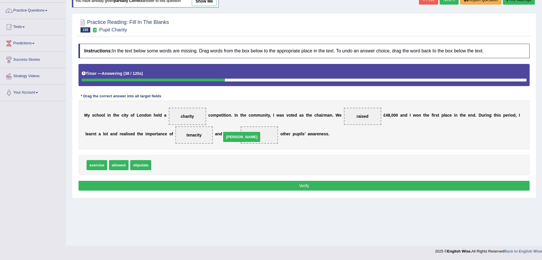
drag, startPoint x: 161, startPoint y: 166, endPoint x: 231, endPoint y: 138, distance: 75.9
click at [235, 185] on button "Verify" at bounding box center [304, 186] width 451 height 10
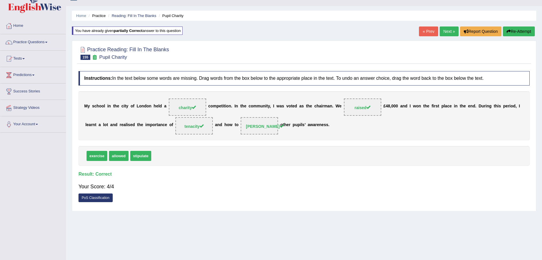
scroll to position [0, 0]
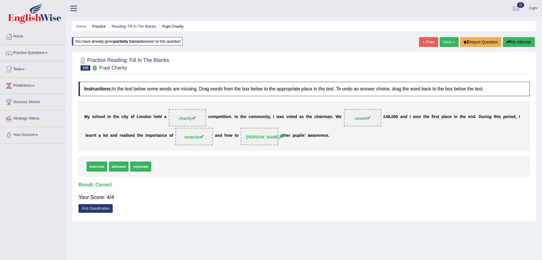
click at [451, 42] on link "Next »" at bounding box center [449, 42] width 19 height 10
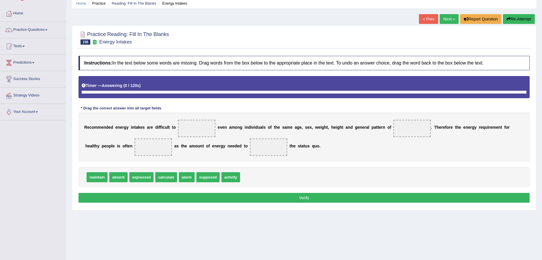
scroll to position [42, 0]
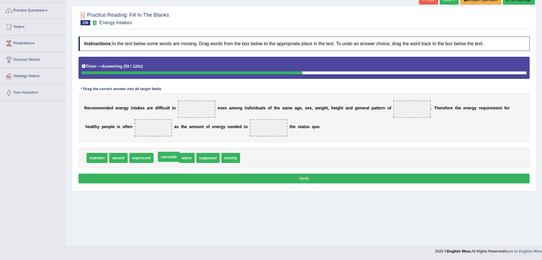
drag, startPoint x: 164, startPoint y: 159, endPoint x: 167, endPoint y: 158, distance: 3.1
drag, startPoint x: 115, startPoint y: 160, endPoint x: 187, endPoint y: 110, distance: 87.4
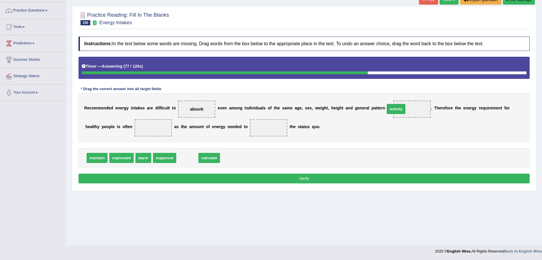
drag, startPoint x: 197, startPoint y: 153, endPoint x: 395, endPoint y: 110, distance: 202.3
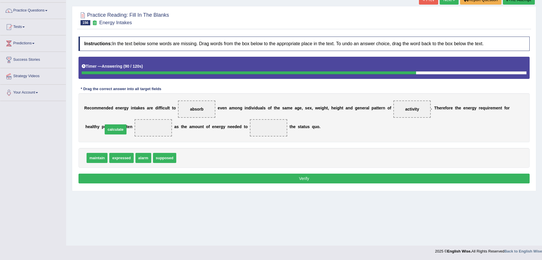
drag, startPoint x: 194, startPoint y: 159, endPoint x: 120, endPoint y: 130, distance: 78.7
click at [123, 159] on span "expressed" at bounding box center [121, 158] width 24 height 10
drag, startPoint x: 162, startPoint y: 146, endPoint x: 217, endPoint y: 128, distance: 58.0
click at [220, 177] on button "Verify" at bounding box center [304, 178] width 451 height 10
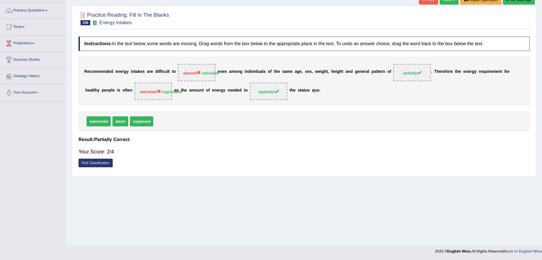
click at [520, 0] on button "Re-Attempt" at bounding box center [519, 0] width 32 height 10
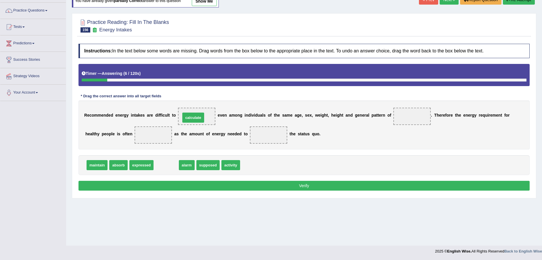
drag, startPoint x: 164, startPoint y: 167, endPoint x: 191, endPoint y: 119, distance: 54.9
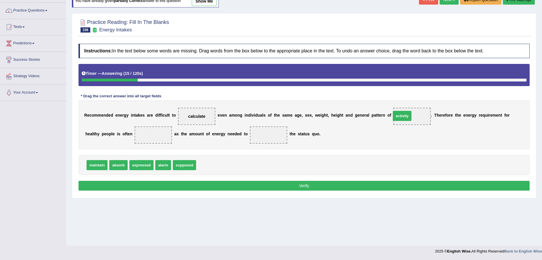
drag, startPoint x: 198, startPoint y: 164, endPoint x: 393, endPoint y: 115, distance: 201.5
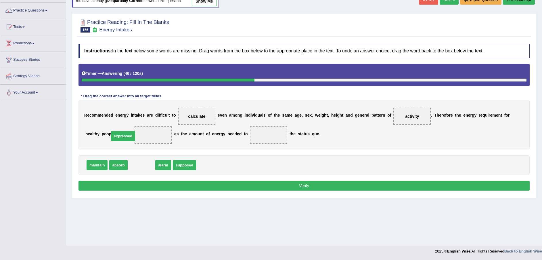
drag, startPoint x: 148, startPoint y: 166, endPoint x: 131, endPoint y: 136, distance: 33.9
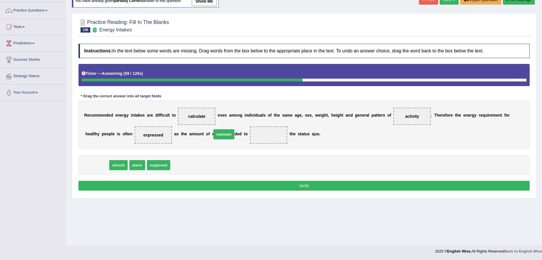
drag, startPoint x: 102, startPoint y: 167, endPoint x: 229, endPoint y: 136, distance: 130.6
click at [223, 186] on button "Verify" at bounding box center [304, 186] width 451 height 10
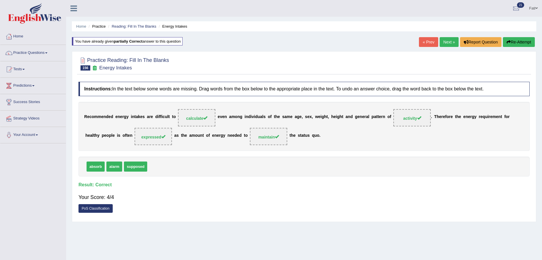
click at [452, 42] on link "Next »" at bounding box center [449, 42] width 19 height 10
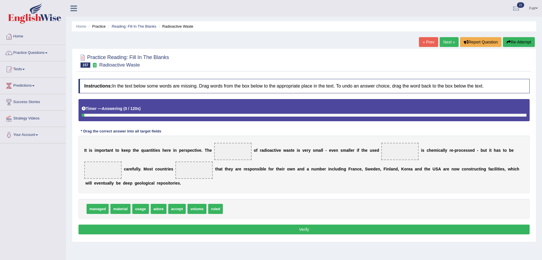
scroll to position [42, 0]
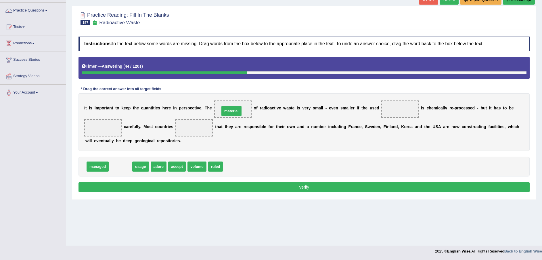
drag, startPoint x: 125, startPoint y: 167, endPoint x: 236, endPoint y: 112, distance: 124.2
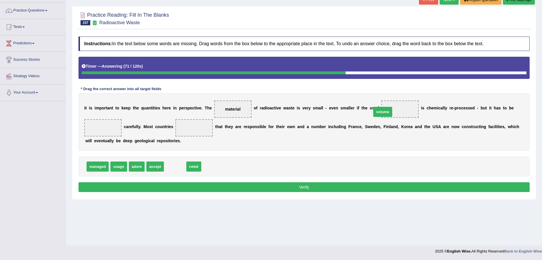
drag, startPoint x: 172, startPoint y: 168, endPoint x: 380, endPoint y: 113, distance: 214.8
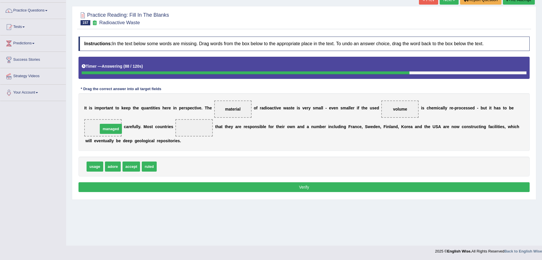
drag, startPoint x: 166, startPoint y: 167, endPoint x: 107, endPoint y: 129, distance: 69.8
drag, startPoint x: 97, startPoint y: 169, endPoint x: 97, endPoint y: 172, distance: 2.9
drag, startPoint x: 131, startPoint y: 167, endPoint x: 186, endPoint y: 130, distance: 66.2
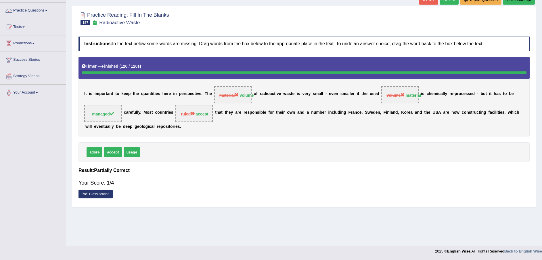
scroll to position [0, 0]
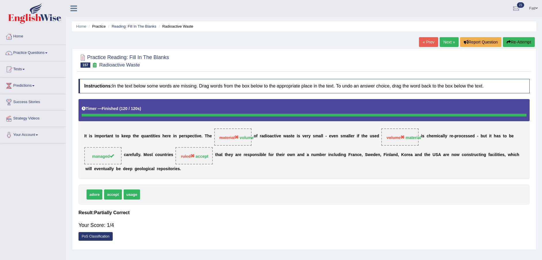
click at [522, 43] on button "Re-Attempt" at bounding box center [519, 42] width 32 height 10
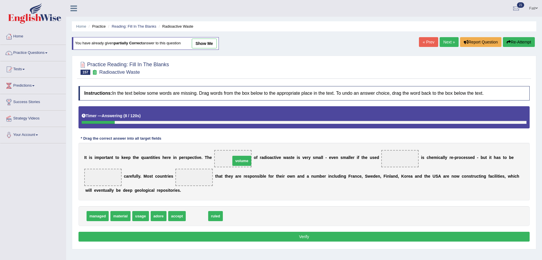
drag, startPoint x: 192, startPoint y: 215, endPoint x: 236, endPoint y: 160, distance: 71.0
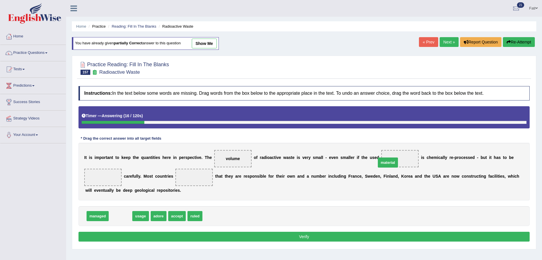
drag, startPoint x: 126, startPoint y: 212, endPoint x: 394, endPoint y: 158, distance: 273.9
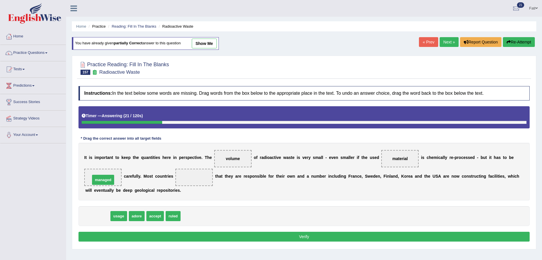
drag, startPoint x: 102, startPoint y: 218, endPoint x: 108, endPoint y: 182, distance: 36.4
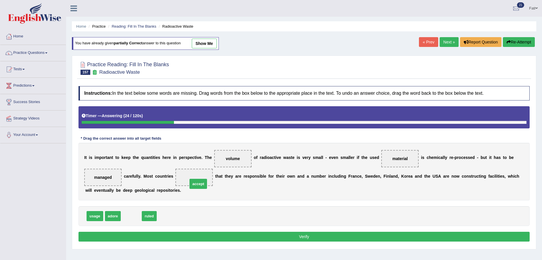
drag, startPoint x: 132, startPoint y: 215, endPoint x: 208, endPoint y: 182, distance: 83.1
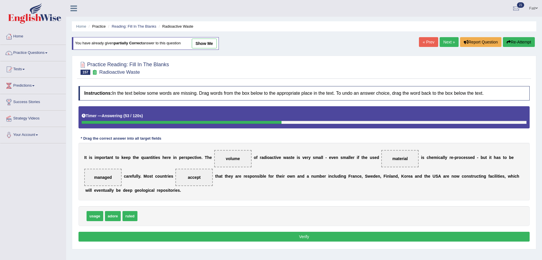
click at [241, 234] on button "Verify" at bounding box center [304, 237] width 451 height 10
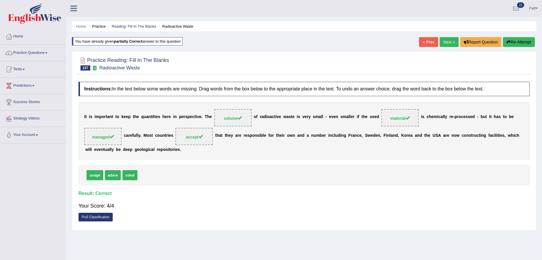
click at [446, 41] on link "Next »" at bounding box center [449, 42] width 19 height 10
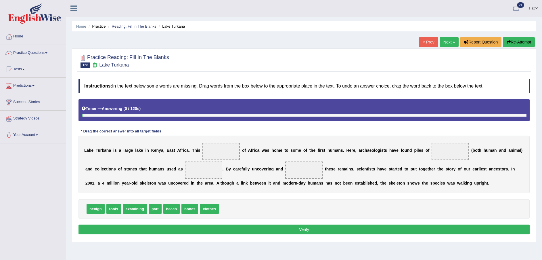
scroll to position [42, 0]
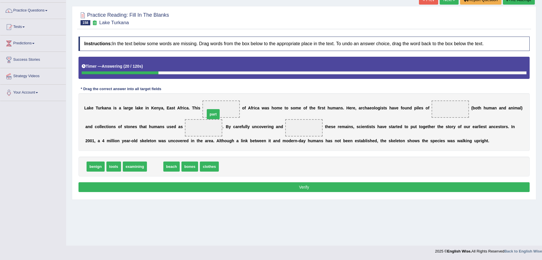
drag, startPoint x: 152, startPoint y: 167, endPoint x: 216, endPoint y: 113, distance: 83.3
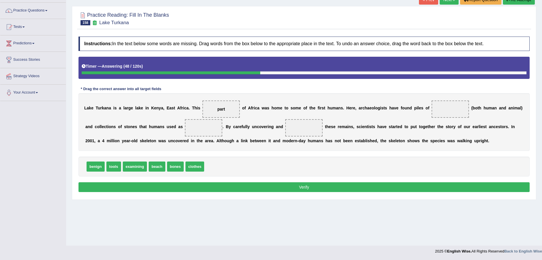
click at [194, 167] on span "clothes" at bounding box center [195, 166] width 19 height 10
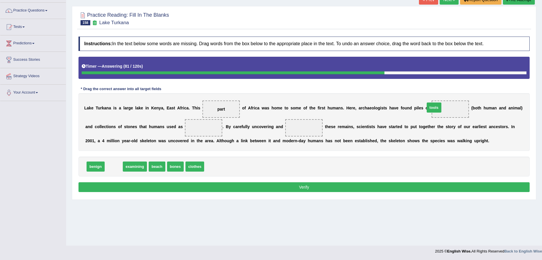
drag, startPoint x: 111, startPoint y: 169, endPoint x: 432, endPoint y: 110, distance: 325.9
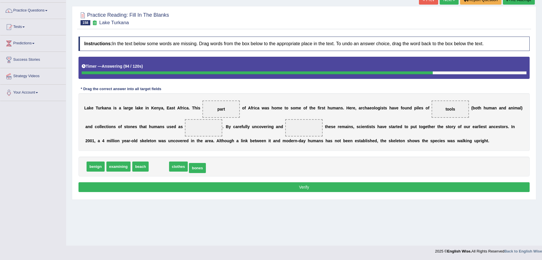
drag, startPoint x: 156, startPoint y: 167, endPoint x: 194, endPoint y: 168, distance: 38.6
drag, startPoint x: 172, startPoint y: 166, endPoint x: 184, endPoint y: 129, distance: 39.1
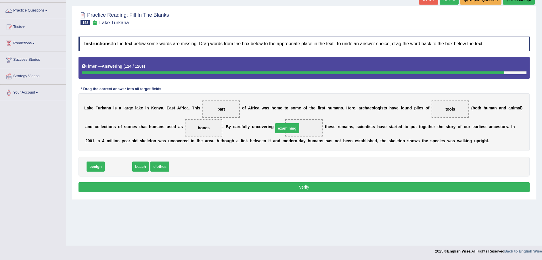
drag, startPoint x: 121, startPoint y: 168, endPoint x: 290, endPoint y: 129, distance: 172.9
click at [289, 180] on div "Instructions: In the text below some words are missing. Drag words from the box…" at bounding box center [304, 115] width 454 height 163
click at [289, 188] on button "Verify" at bounding box center [304, 187] width 451 height 10
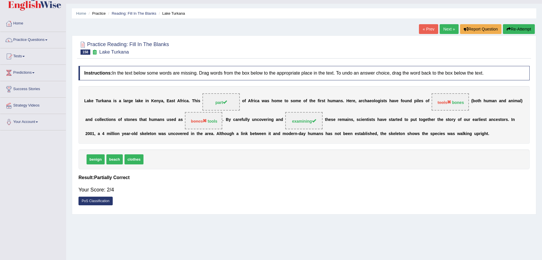
scroll to position [0, 0]
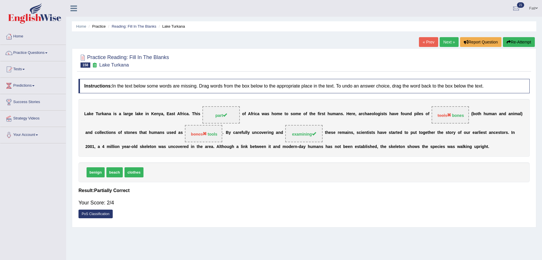
click at [516, 41] on button "Re-Attempt" at bounding box center [519, 42] width 32 height 10
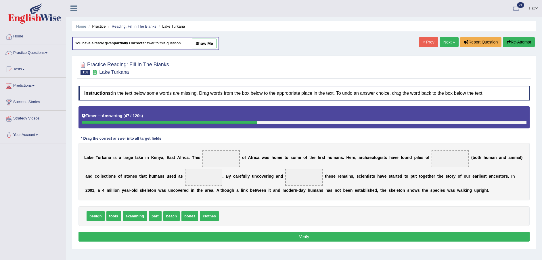
click at [514, 41] on button "Re-Attempt" at bounding box center [519, 42] width 32 height 10
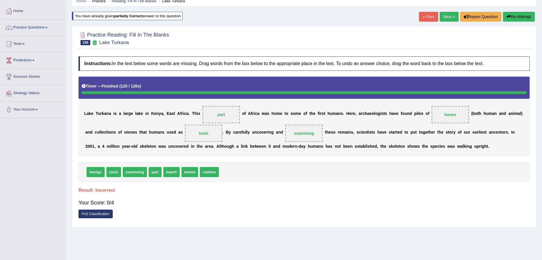
scroll to position [42, 0]
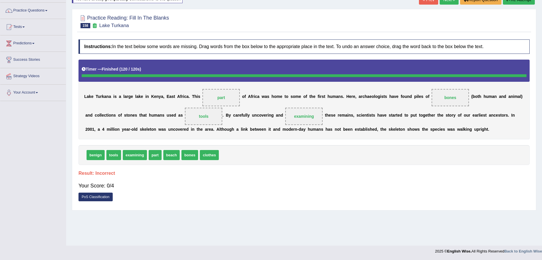
click at [364, 191] on div "Your Score: 0/4" at bounding box center [304, 186] width 451 height 14
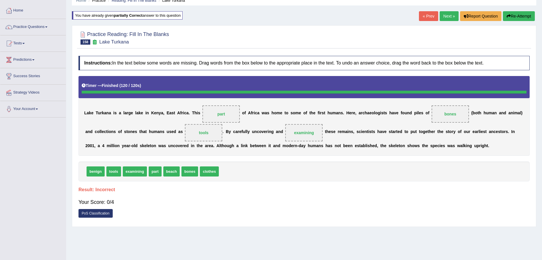
scroll to position [0, 0]
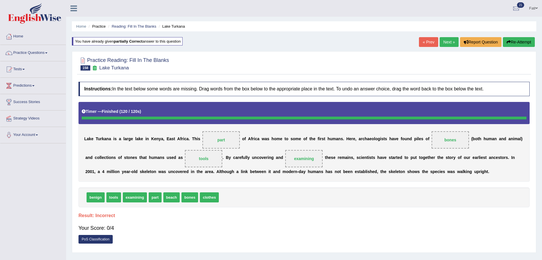
click at [518, 41] on button "Re-Attempt" at bounding box center [519, 42] width 32 height 10
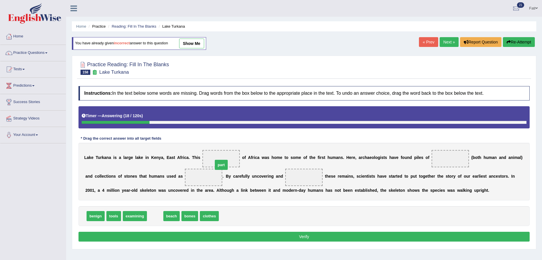
drag, startPoint x: 150, startPoint y: 217, endPoint x: 218, endPoint y: 164, distance: 85.7
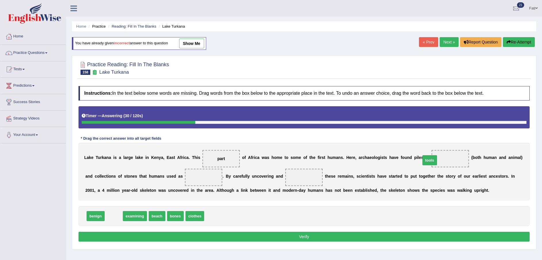
drag, startPoint x: 112, startPoint y: 217, endPoint x: 429, endPoint y: 161, distance: 321.1
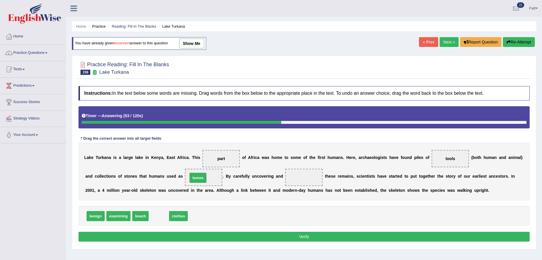
drag, startPoint x: 160, startPoint y: 218, endPoint x: 200, endPoint y: 179, distance: 55.5
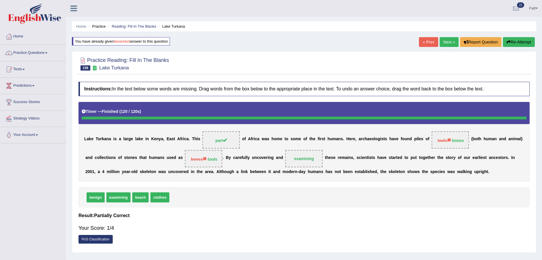
click at [445, 41] on link "Next »" at bounding box center [449, 42] width 19 height 10
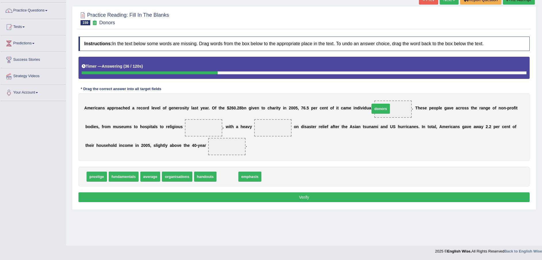
drag, startPoint x: 224, startPoint y: 178, endPoint x: 377, endPoint y: 110, distance: 167.4
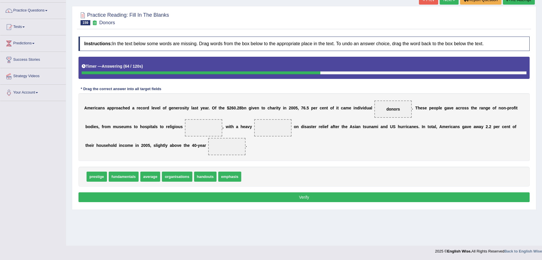
click at [96, 178] on span "prestige" at bounding box center [97, 176] width 20 height 10
drag, startPoint x: 174, startPoint y: 178, endPoint x: 171, endPoint y: 182, distance: 4.5
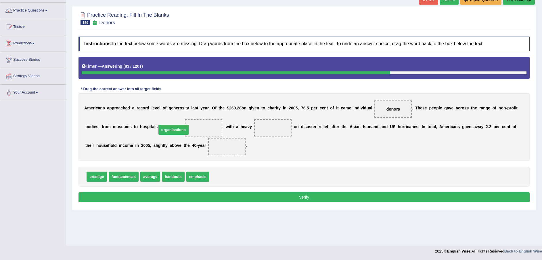
drag, startPoint x: 222, startPoint y: 176, endPoint x: 170, endPoint y: 129, distance: 70.5
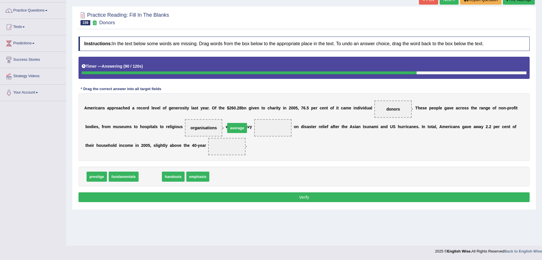
drag, startPoint x: 149, startPoint y: 178, endPoint x: 236, endPoint y: 129, distance: 99.6
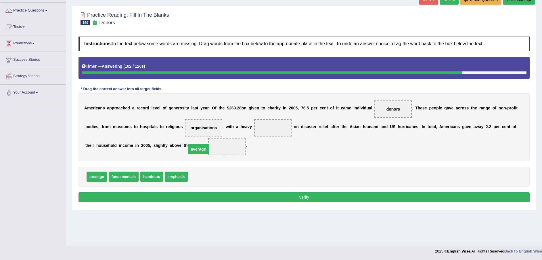
drag, startPoint x: 236, startPoint y: 127, endPoint x: 161, endPoint y: 148, distance: 77.5
drag, startPoint x: 96, startPoint y: 178, endPoint x: 245, endPoint y: 131, distance: 155.4
click at [282, 195] on button "Verify" at bounding box center [304, 197] width 451 height 10
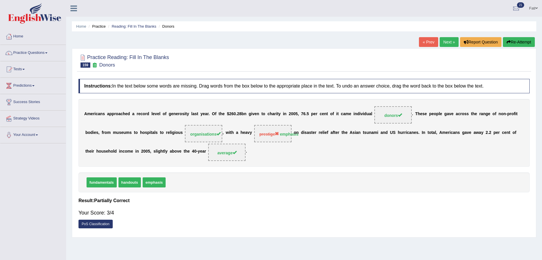
click at [447, 43] on link "Next »" at bounding box center [449, 42] width 19 height 10
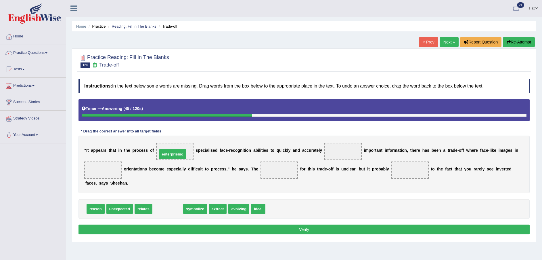
drag, startPoint x: 168, startPoint y: 212, endPoint x: 173, endPoint y: 157, distance: 54.9
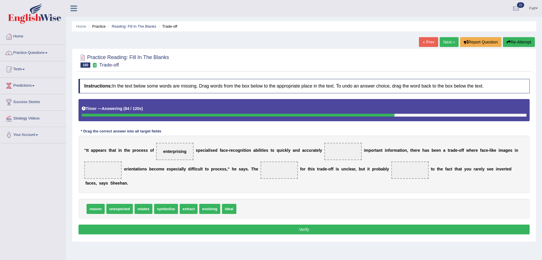
click at [167, 212] on span "symbolize" at bounding box center [166, 209] width 24 height 10
click at [145, 211] on span "relates" at bounding box center [144, 209] width 18 height 10
click at [519, 43] on button "Re-Attempt" at bounding box center [519, 42] width 32 height 10
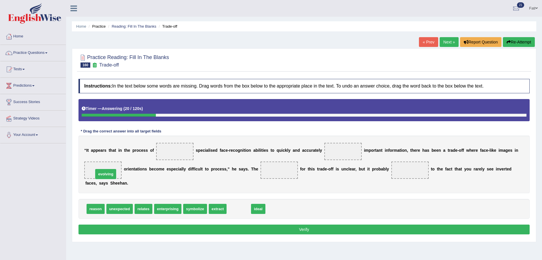
drag, startPoint x: 233, startPoint y: 210, endPoint x: 100, endPoint y: 176, distance: 137.4
drag, startPoint x: 105, startPoint y: 170, endPoint x: 274, endPoint y: 207, distance: 173.0
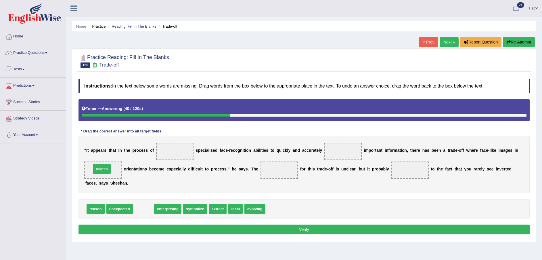
drag, startPoint x: 140, startPoint y: 210, endPoint x: 99, endPoint y: 170, distance: 57.8
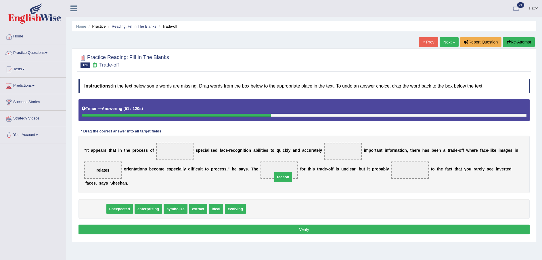
drag, startPoint x: 95, startPoint y: 208, endPoint x: 274, endPoint y: 176, distance: 181.4
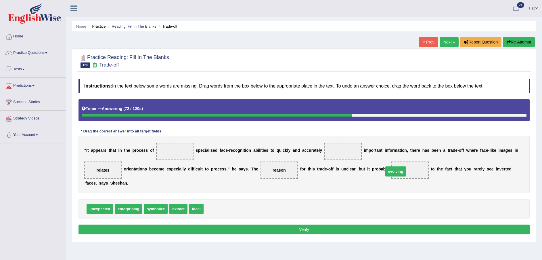
drag, startPoint x: 207, startPoint y: 211, endPoint x: 387, endPoint y: 174, distance: 183.9
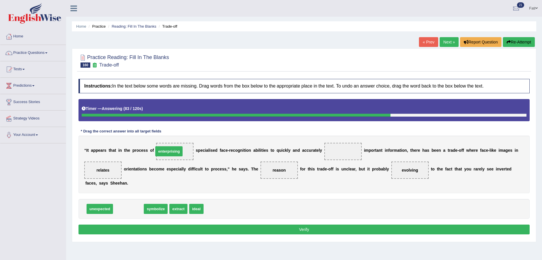
drag, startPoint x: 127, startPoint y: 209, endPoint x: 168, endPoint y: 152, distance: 70.4
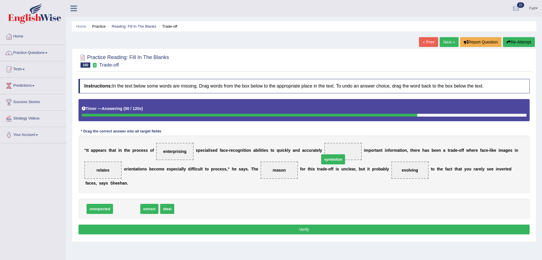
drag, startPoint x: 121, startPoint y: 209, endPoint x: 329, endPoint y: 156, distance: 215.3
click at [310, 230] on button "Verify" at bounding box center [304, 229] width 451 height 10
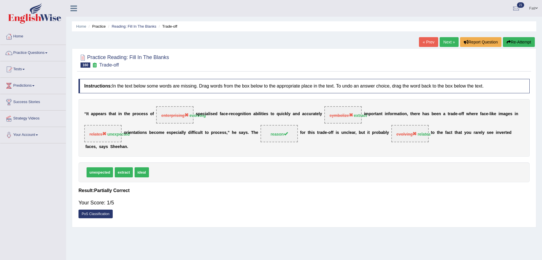
click at [520, 41] on button "Re-Attempt" at bounding box center [519, 42] width 32 height 10
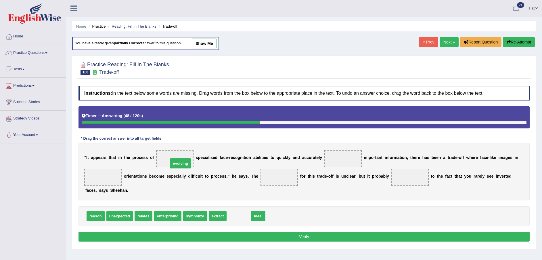
drag, startPoint x: 239, startPoint y: 218, endPoint x: 181, endPoint y: 164, distance: 79.4
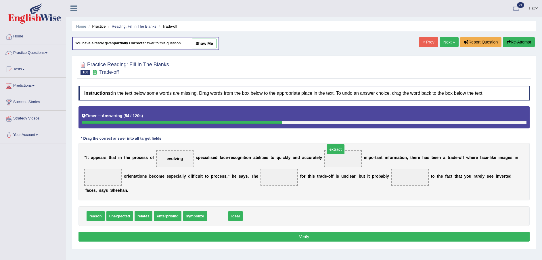
drag, startPoint x: 219, startPoint y: 217, endPoint x: 336, endPoint y: 155, distance: 132.8
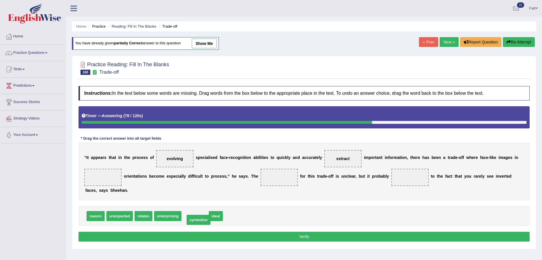
drag, startPoint x: 184, startPoint y: 216, endPoint x: 185, endPoint y: 220, distance: 3.5
drag, startPoint x: 197, startPoint y: 217, endPoint x: 102, endPoint y: 176, distance: 104.0
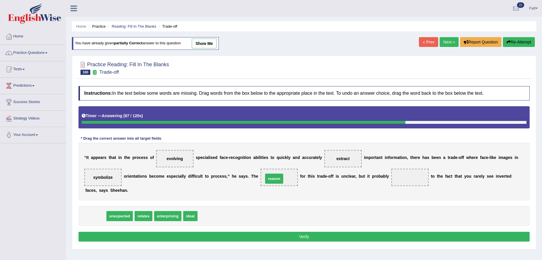
drag, startPoint x: 93, startPoint y: 217, endPoint x: 272, endPoint y: 180, distance: 183.1
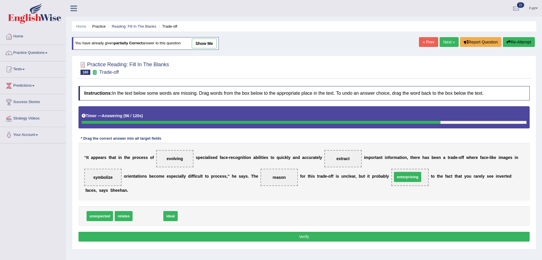
drag, startPoint x: 149, startPoint y: 217, endPoint x: 409, endPoint y: 178, distance: 263.0
click at [358, 240] on button "Verify" at bounding box center [304, 237] width 451 height 10
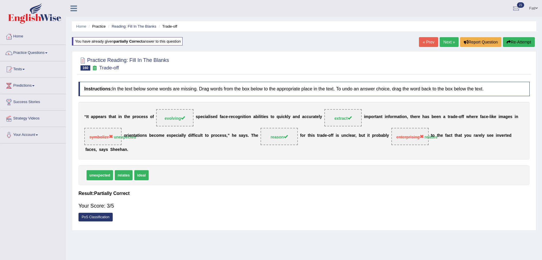
click at [510, 42] on button "Re-Attempt" at bounding box center [519, 42] width 32 height 10
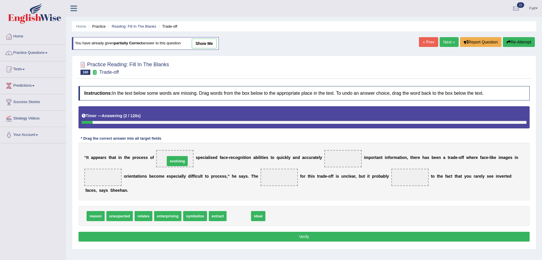
drag, startPoint x: 234, startPoint y: 217, endPoint x: 172, endPoint y: 162, distance: 82.5
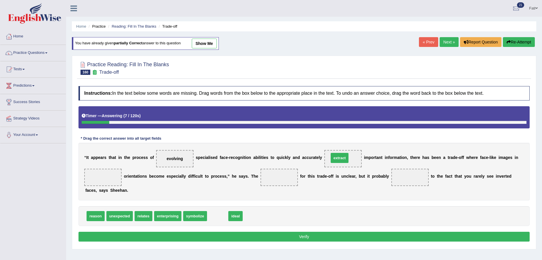
drag, startPoint x: 212, startPoint y: 217, endPoint x: 334, endPoint y: 159, distance: 135.1
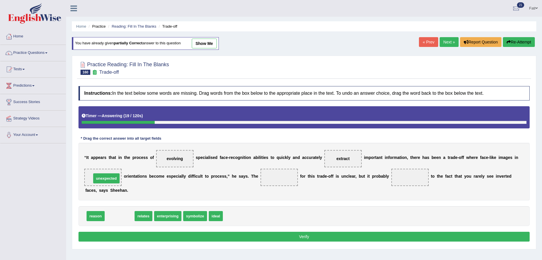
drag, startPoint x: 112, startPoint y: 213, endPoint x: 99, endPoint y: 173, distance: 42.3
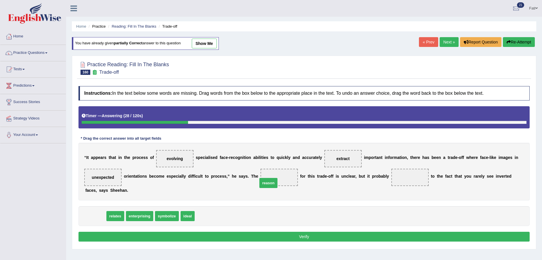
drag, startPoint x: 94, startPoint y: 214, endPoint x: 267, endPoint y: 181, distance: 176.1
drag, startPoint x: 98, startPoint y: 218, endPoint x: 392, endPoint y: 181, distance: 296.3
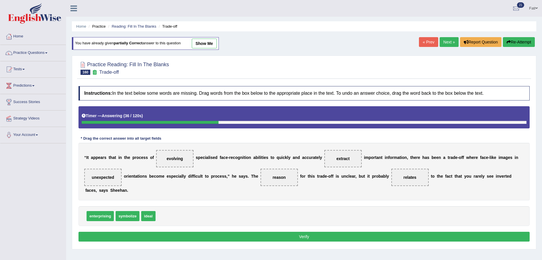
click at [340, 234] on button "Verify" at bounding box center [304, 237] width 451 height 10
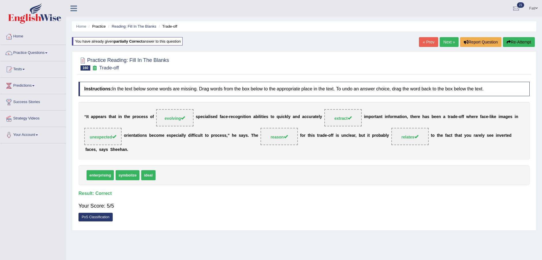
click at [451, 41] on link "Next »" at bounding box center [449, 42] width 19 height 10
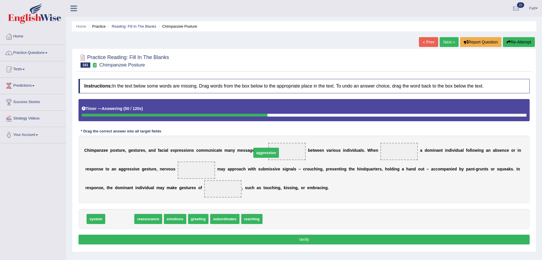
drag, startPoint x: 120, startPoint y: 220, endPoint x: 271, endPoint y: 155, distance: 164.1
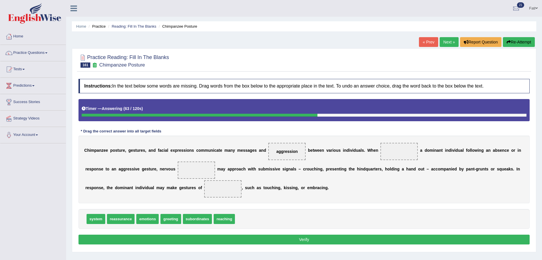
click at [94, 221] on span "system" at bounding box center [96, 219] width 19 height 10
click at [93, 223] on span "system" at bounding box center [96, 219] width 19 height 10
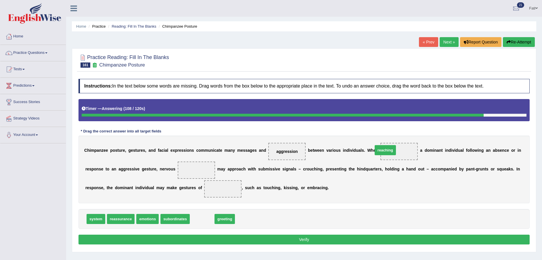
drag, startPoint x: 201, startPoint y: 221, endPoint x: 384, endPoint y: 152, distance: 195.2
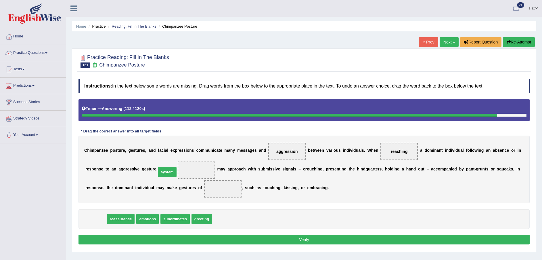
drag, startPoint x: 101, startPoint y: 218, endPoint x: 173, endPoint y: 171, distance: 85.6
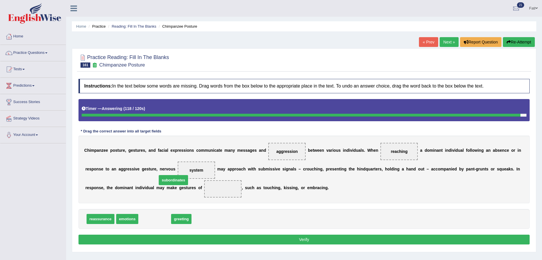
drag, startPoint x: 158, startPoint y: 205, endPoint x: 172, endPoint y: 187, distance: 22.6
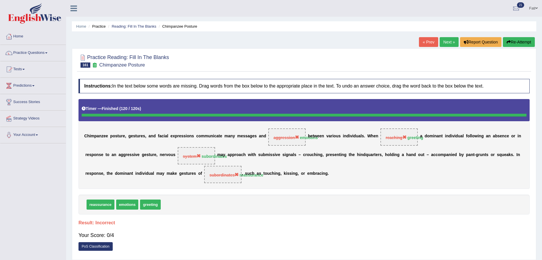
click at [519, 37] on button "Re-Attempt" at bounding box center [519, 42] width 32 height 10
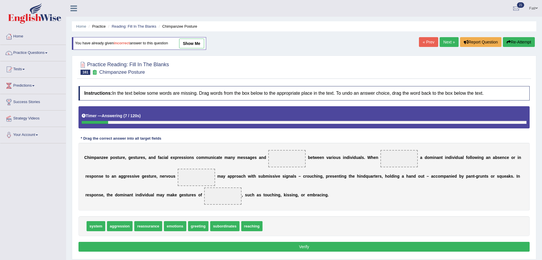
drag, startPoint x: 107, startPoint y: 159, endPoint x: 84, endPoint y: 157, distance: 22.8
click at [83, 158] on div "C h i m p a n z e e p o s t u r e , g e s t u r e s , a n d f a c i a l e x p r…" at bounding box center [304, 177] width 451 height 68
drag, startPoint x: 85, startPoint y: 157, endPoint x: 124, endPoint y: 160, distance: 38.4
click at [124, 160] on div "C h i m p a n z e e p o s t u r e , g e s t u r e s , a n d f a c i a l e x p r…" at bounding box center [304, 177] width 451 height 68
drag, startPoint x: 127, startPoint y: 154, endPoint x: 91, endPoint y: 159, distance: 36.6
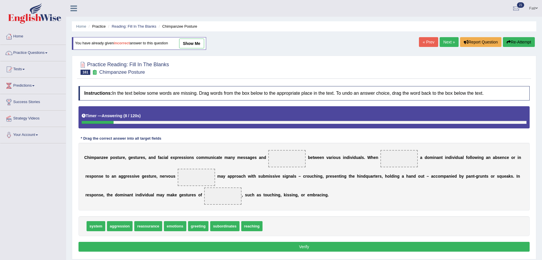
click at [91, 159] on div "C h i m p a n z e e p o s t u r e , g e s t u r e s , a n d f a c i a l e x p r…" at bounding box center [304, 177] width 451 height 68
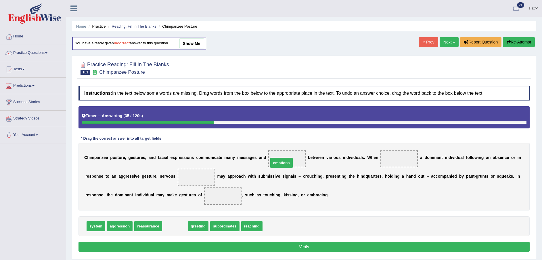
drag, startPoint x: 171, startPoint y: 226, endPoint x: 277, endPoint y: 162, distance: 123.6
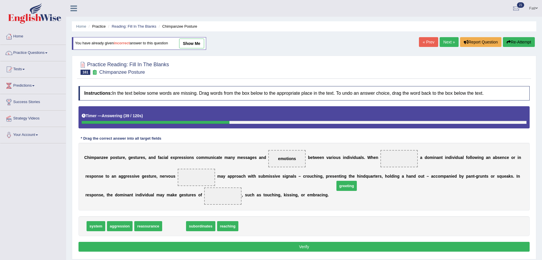
drag, startPoint x: 166, startPoint y: 229, endPoint x: 377, endPoint y: 169, distance: 218.9
click at [357, 181] on span "greeting" at bounding box center [347, 186] width 20 height 10
drag, startPoint x: 383, startPoint y: 164, endPoint x: 353, endPoint y: 174, distance: 31.6
click at [383, 164] on span at bounding box center [399, 158] width 37 height 17
drag, startPoint x: 176, startPoint y: 228, endPoint x: 384, endPoint y: 160, distance: 218.8
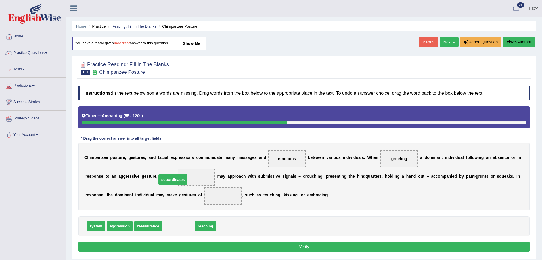
drag, startPoint x: 178, startPoint y: 227, endPoint x: 173, endPoint y: 180, distance: 46.9
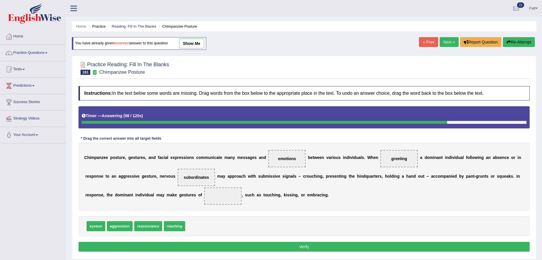
click at [520, 38] on button "Re-Attempt" at bounding box center [519, 42] width 32 height 10
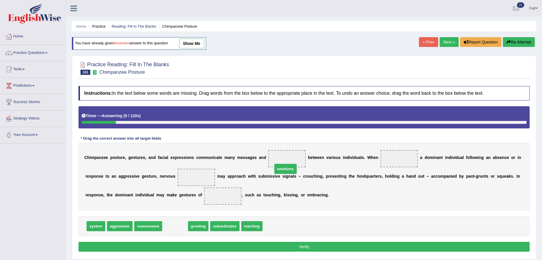
drag, startPoint x: 191, startPoint y: 215, endPoint x: 279, endPoint y: 161, distance: 103.5
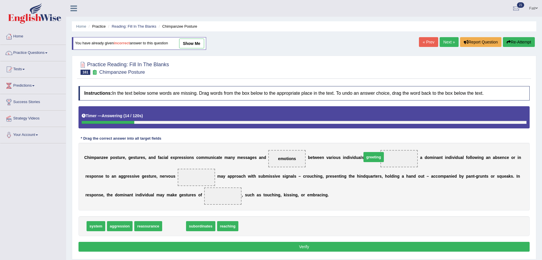
drag, startPoint x: 171, startPoint y: 226, endPoint x: 373, endPoint y: 157, distance: 214.1
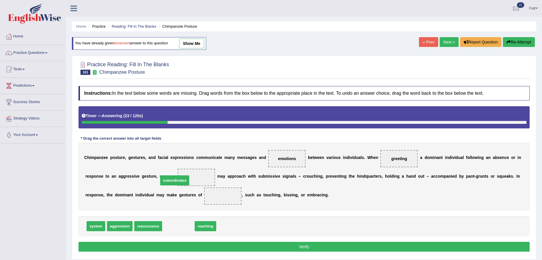
drag, startPoint x: 173, startPoint y: 226, endPoint x: 170, endPoint y: 180, distance: 45.9
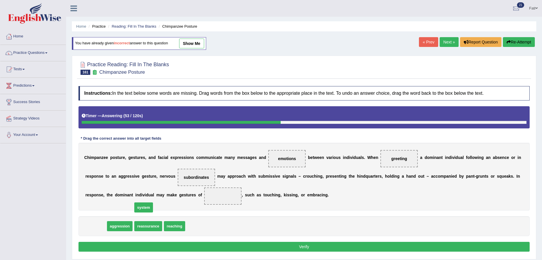
drag, startPoint x: 99, startPoint y: 227, endPoint x: 162, endPoint y: 198, distance: 69.8
click at [222, 246] on button "Verify" at bounding box center [304, 247] width 451 height 10
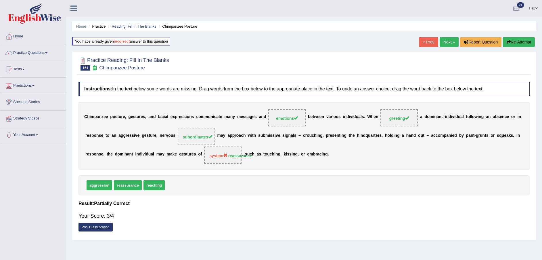
click at [449, 43] on link "Next »" at bounding box center [449, 42] width 19 height 10
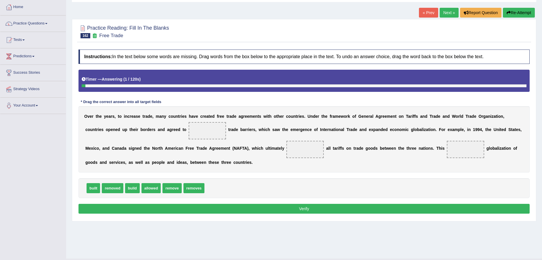
scroll to position [42, 0]
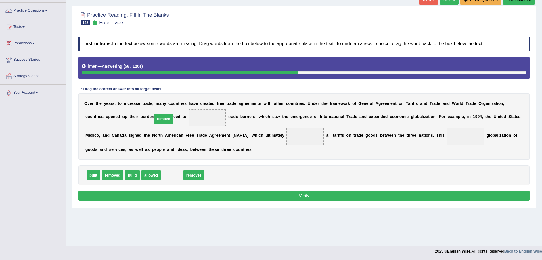
drag, startPoint x: 170, startPoint y: 175, endPoint x: 161, endPoint y: 119, distance: 57.0
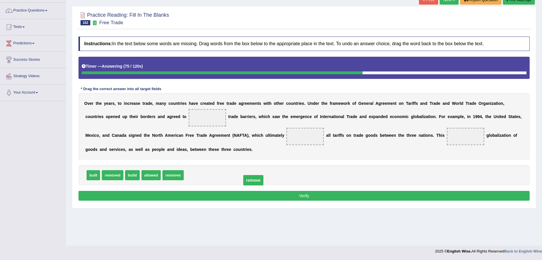
drag, startPoint x: 155, startPoint y: 117, endPoint x: 199, endPoint y: 171, distance: 70.0
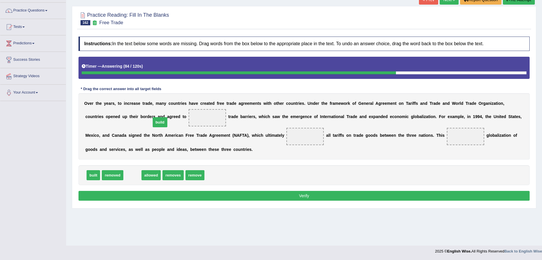
drag, startPoint x: 131, startPoint y: 174, endPoint x: 159, endPoint y: 121, distance: 59.7
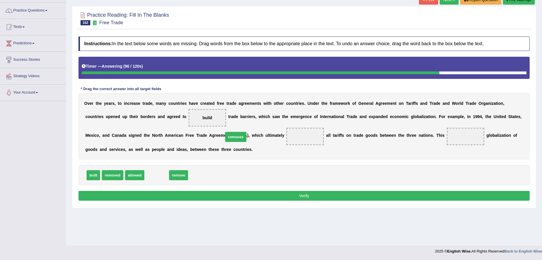
drag, startPoint x: 157, startPoint y: 177, endPoint x: 236, endPoint y: 138, distance: 87.9
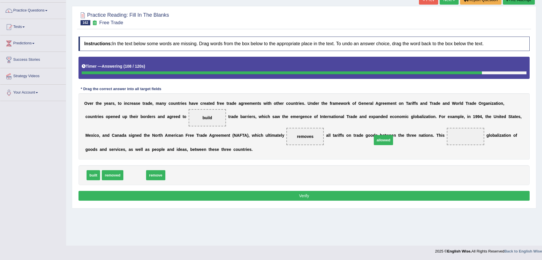
drag, startPoint x: 136, startPoint y: 177, endPoint x: 385, endPoint y: 142, distance: 251.3
click at [352, 192] on button "Verify" at bounding box center [304, 196] width 451 height 10
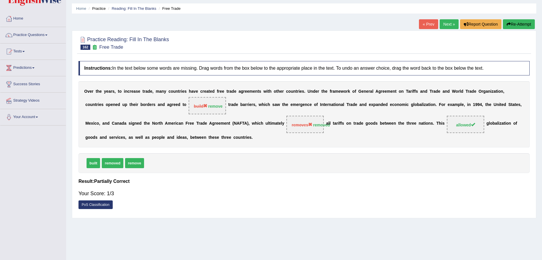
scroll to position [0, 0]
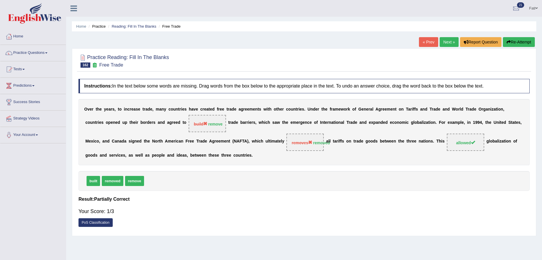
click at [520, 43] on button "Re-Attempt" at bounding box center [519, 42] width 32 height 10
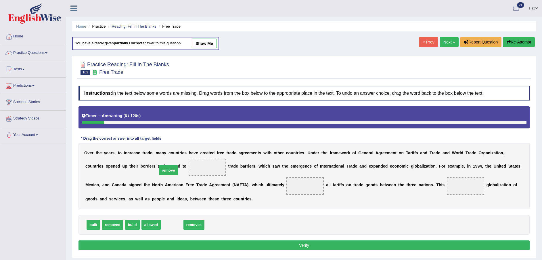
drag, startPoint x: 176, startPoint y: 224, endPoint x: 173, endPoint y: 170, distance: 54.5
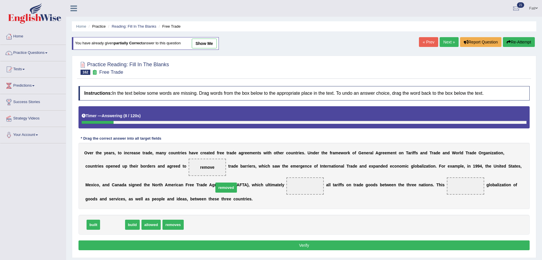
drag, startPoint x: 116, startPoint y: 228, endPoint x: 229, endPoint y: 190, distance: 119.6
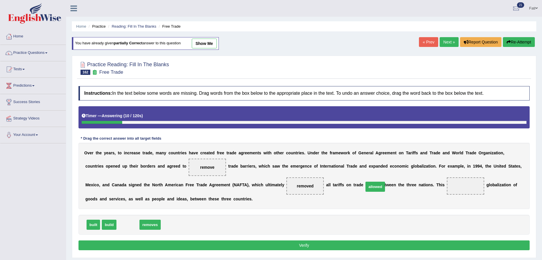
drag, startPoint x: 125, startPoint y: 227, endPoint x: 370, endPoint y: 192, distance: 247.8
click at [312, 245] on button "Verify" at bounding box center [304, 245] width 451 height 10
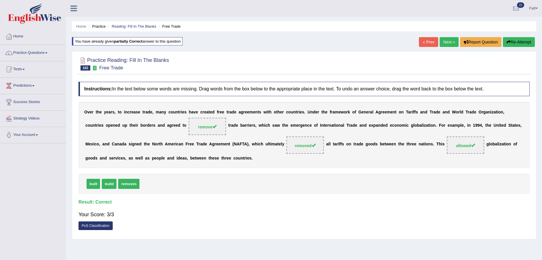
click at [129, 22] on ul "Home Practice Reading: Fill In The Blanks Free Trade" at bounding box center [304, 26] width 465 height 10
click at [127, 28] on link "Reading: Fill In The Blanks" at bounding box center [134, 26] width 45 height 4
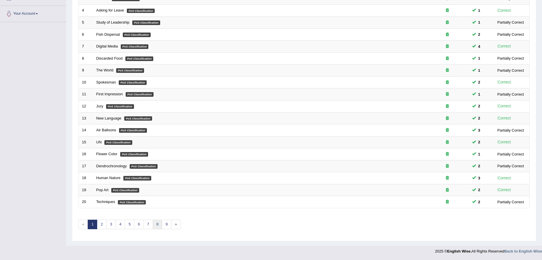
click at [158, 225] on link "8" at bounding box center [157, 224] width 9 height 9
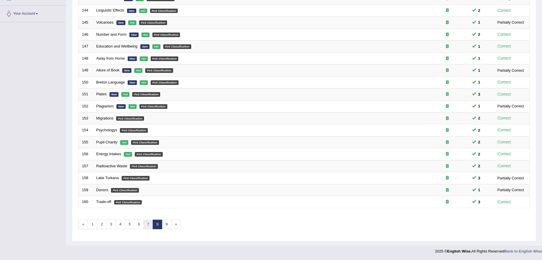
click at [150, 226] on link "7" at bounding box center [148, 224] width 9 height 9
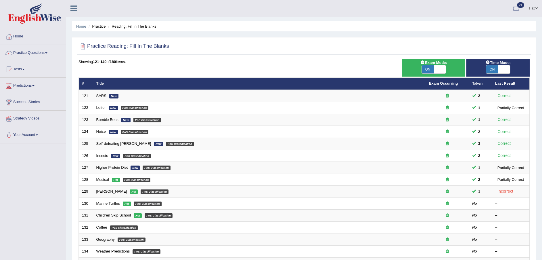
scroll to position [121, 0]
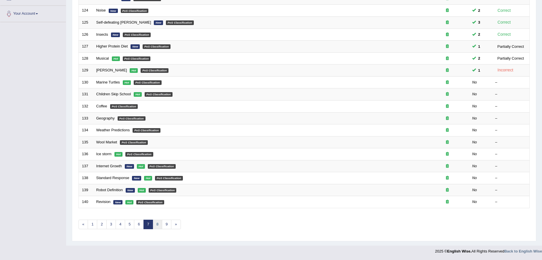
click at [157, 226] on link "8" at bounding box center [157, 224] width 9 height 9
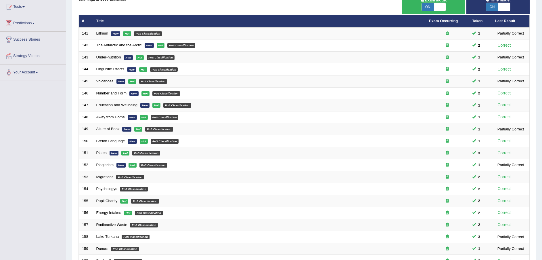
scroll to position [121, 0]
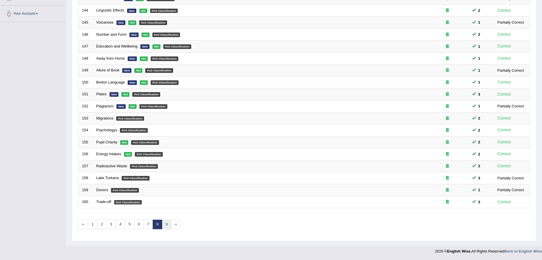
click at [168, 226] on link "9" at bounding box center [166, 224] width 9 height 9
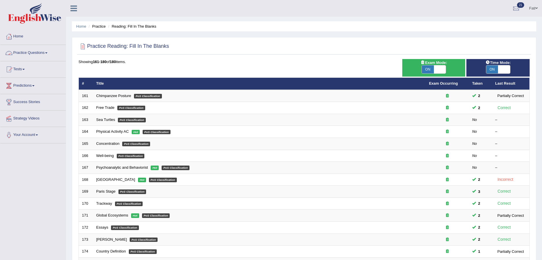
click at [43, 52] on link "Practice Questions" at bounding box center [33, 52] width 66 height 14
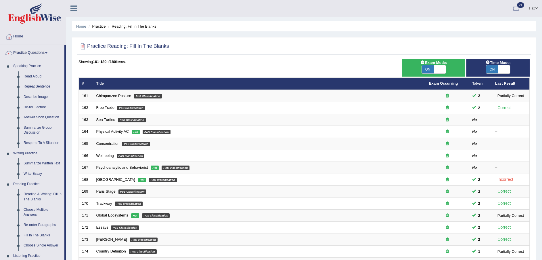
click at [37, 53] on link "Practice Questions" at bounding box center [32, 52] width 64 height 14
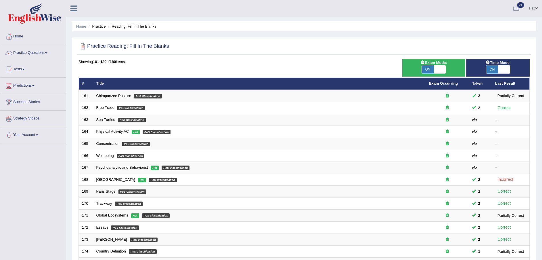
click at [23, 68] on link "Tests" at bounding box center [33, 68] width 66 height 14
click at [27, 92] on link "Take Mock Test" at bounding box center [38, 93] width 54 height 10
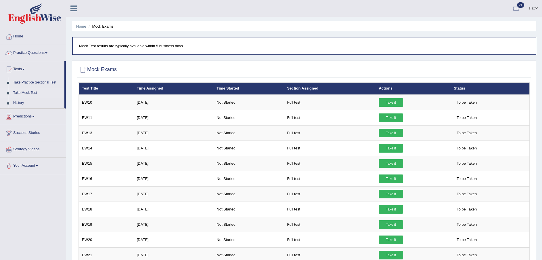
click at [22, 93] on link "Take Mock Test" at bounding box center [38, 93] width 54 height 10
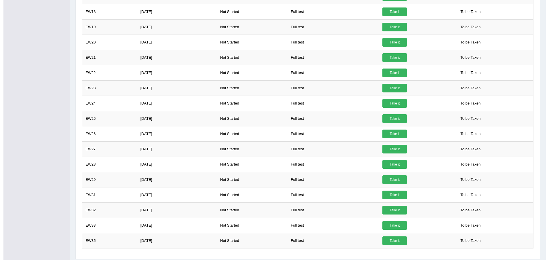
scroll to position [215, 0]
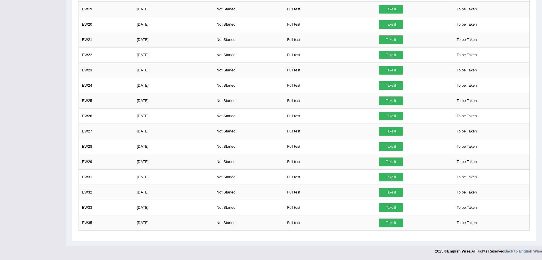
click at [390, 178] on link "Take it" at bounding box center [391, 177] width 24 height 9
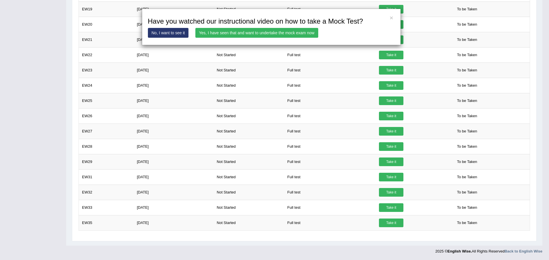
click at [240, 33] on link "Yes, I have seen that and want to undertake the mock exam now" at bounding box center [256, 33] width 123 height 10
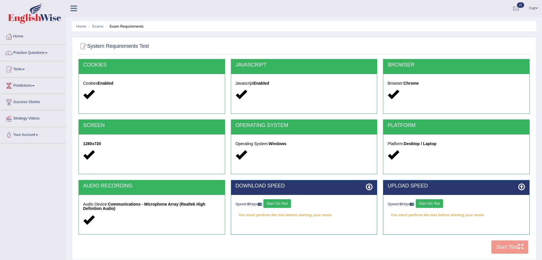
click at [284, 201] on button "Start 10s Test" at bounding box center [277, 203] width 27 height 9
click at [443, 201] on button "Start 10s Test" at bounding box center [429, 203] width 27 height 9
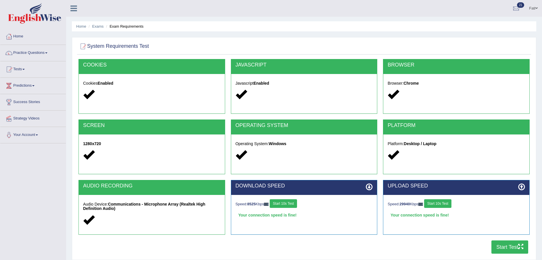
click at [506, 247] on button "Start Test" at bounding box center [510, 246] width 37 height 13
